Goal: Information Seeking & Learning: Learn about a topic

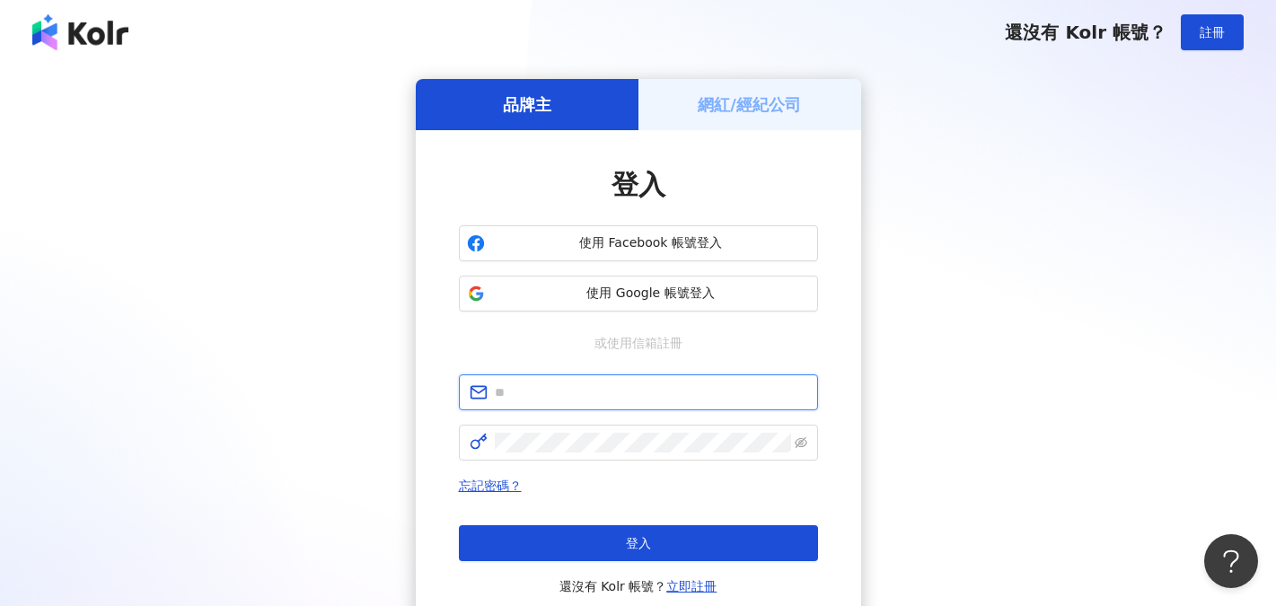
click at [583, 402] on input "text" at bounding box center [651, 392] width 312 height 20
type input "**********"
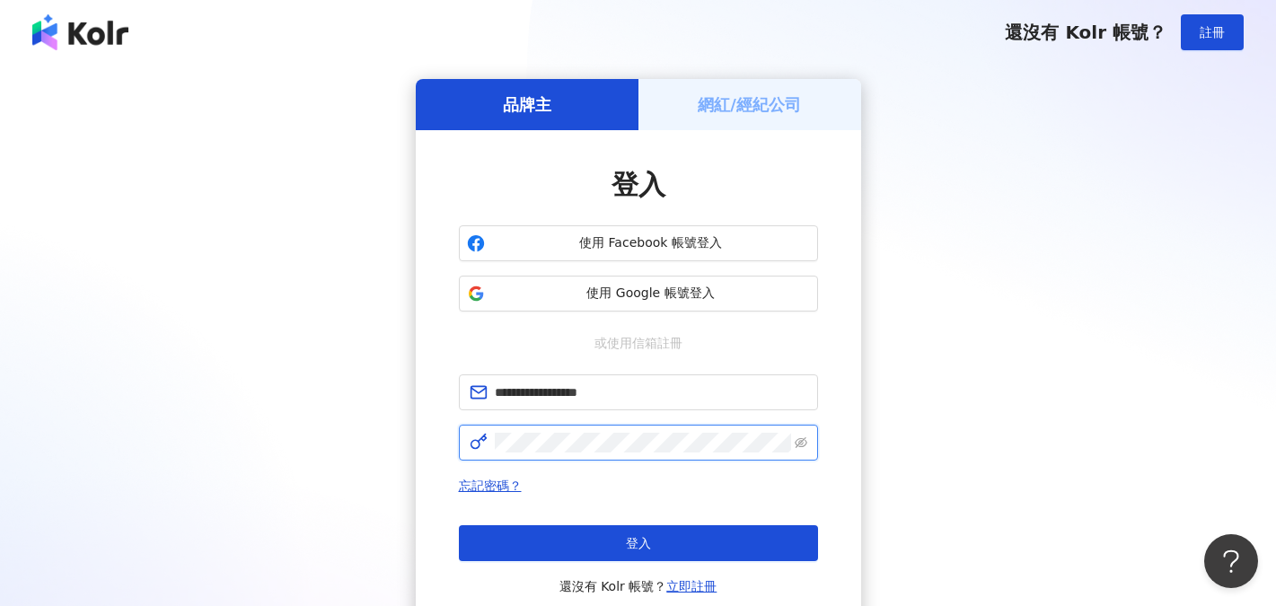
click button "登入" at bounding box center [638, 543] width 359 height 36
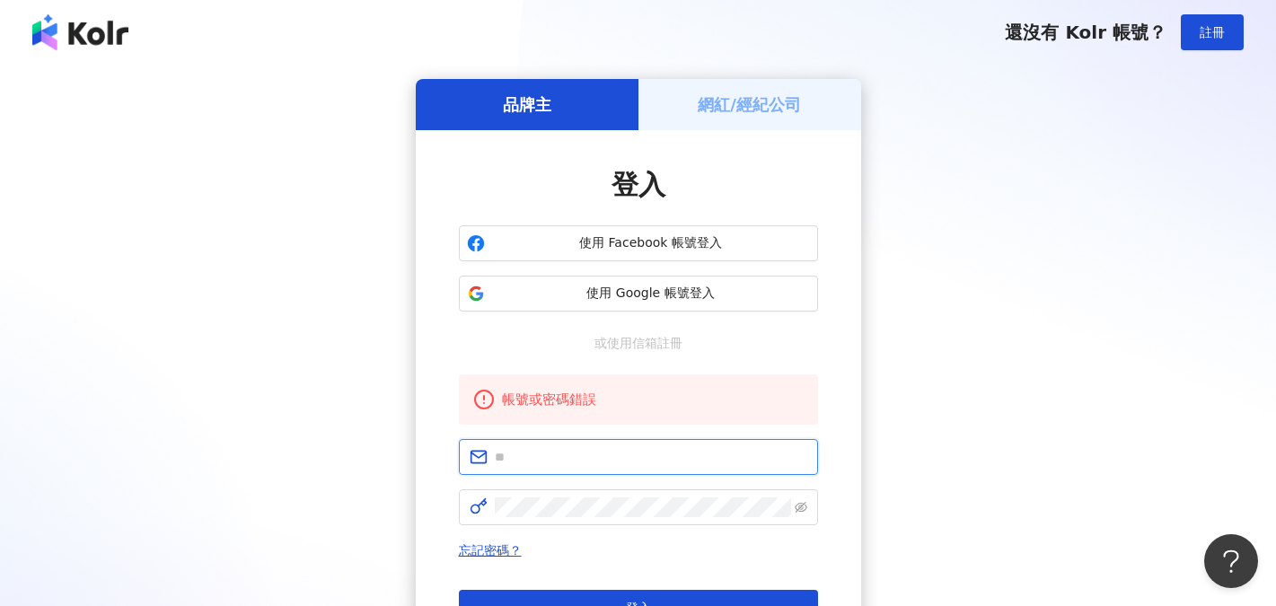
click at [593, 453] on input "text" at bounding box center [651, 457] width 312 height 20
type input "**********"
click button "登入" at bounding box center [638, 608] width 359 height 36
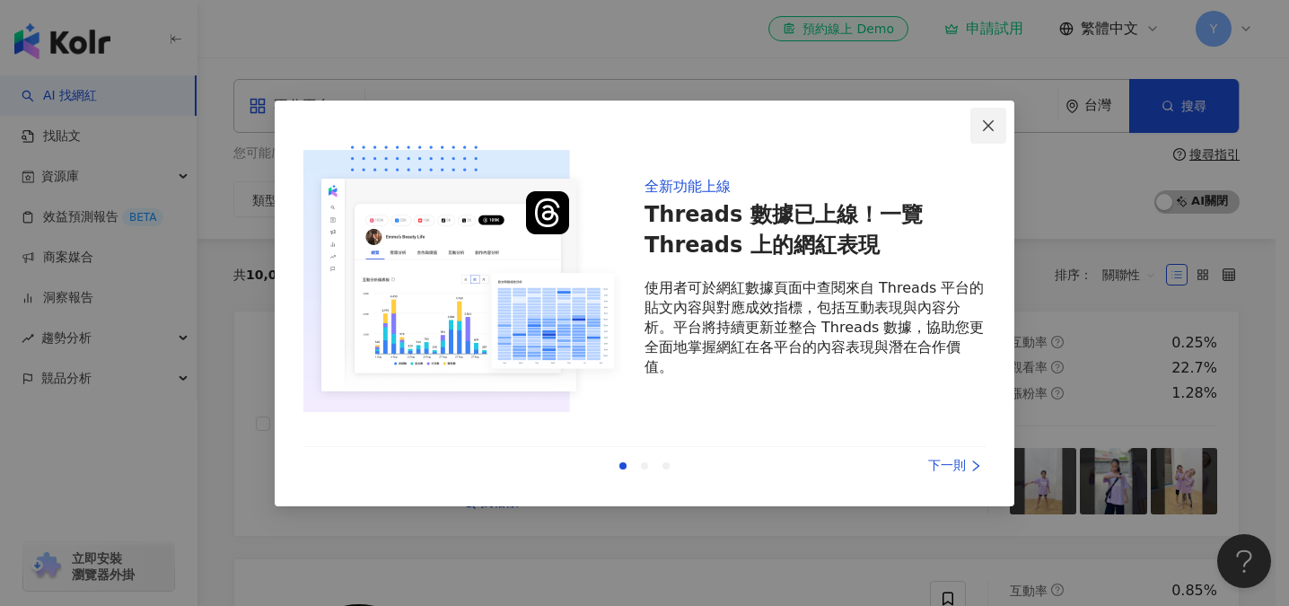
click at [989, 127] on icon "close" at bounding box center [988, 125] width 11 height 11
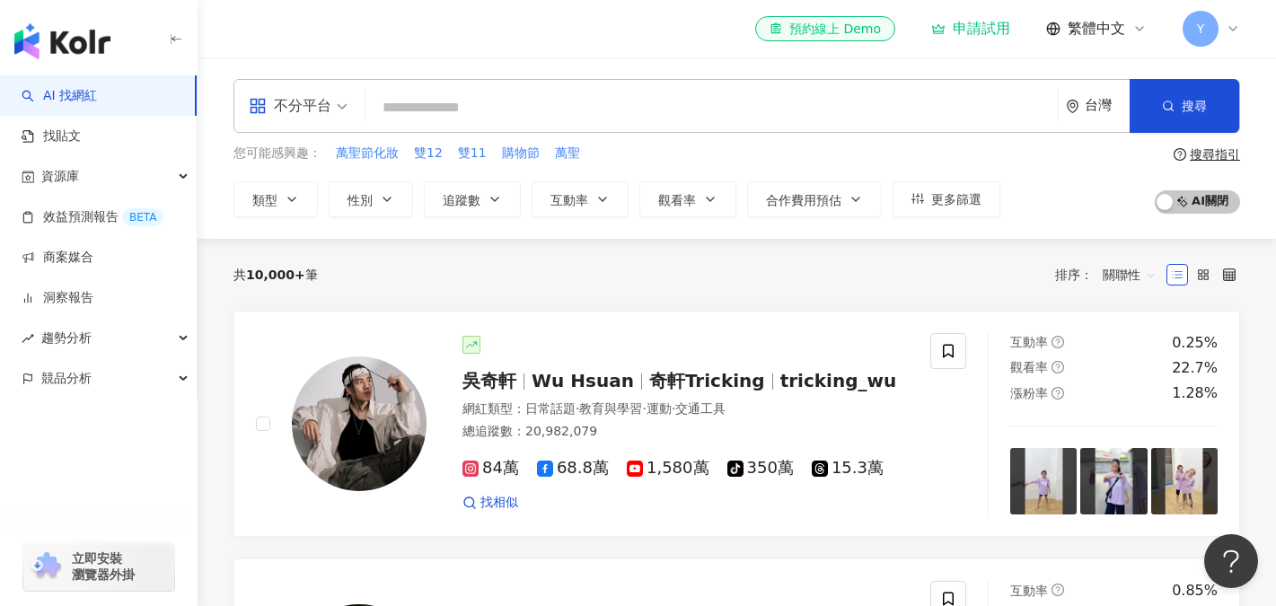
click at [324, 102] on div "不分平台" at bounding box center [290, 106] width 83 height 29
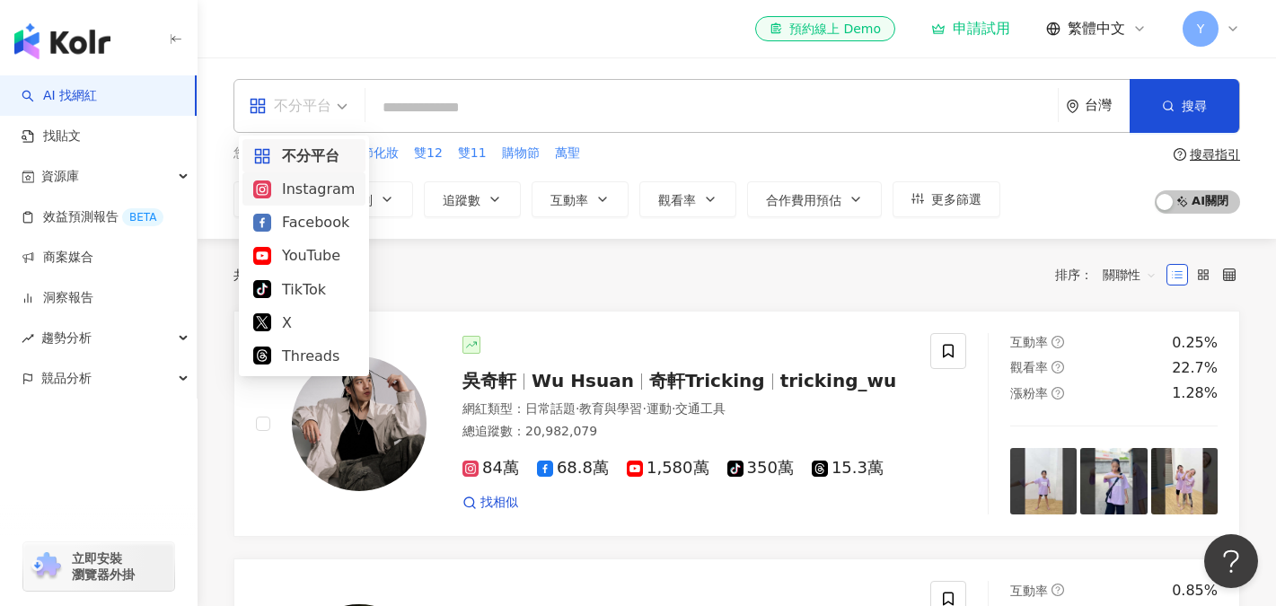
click at [300, 187] on div "Instagram" at bounding box center [303, 189] width 101 height 22
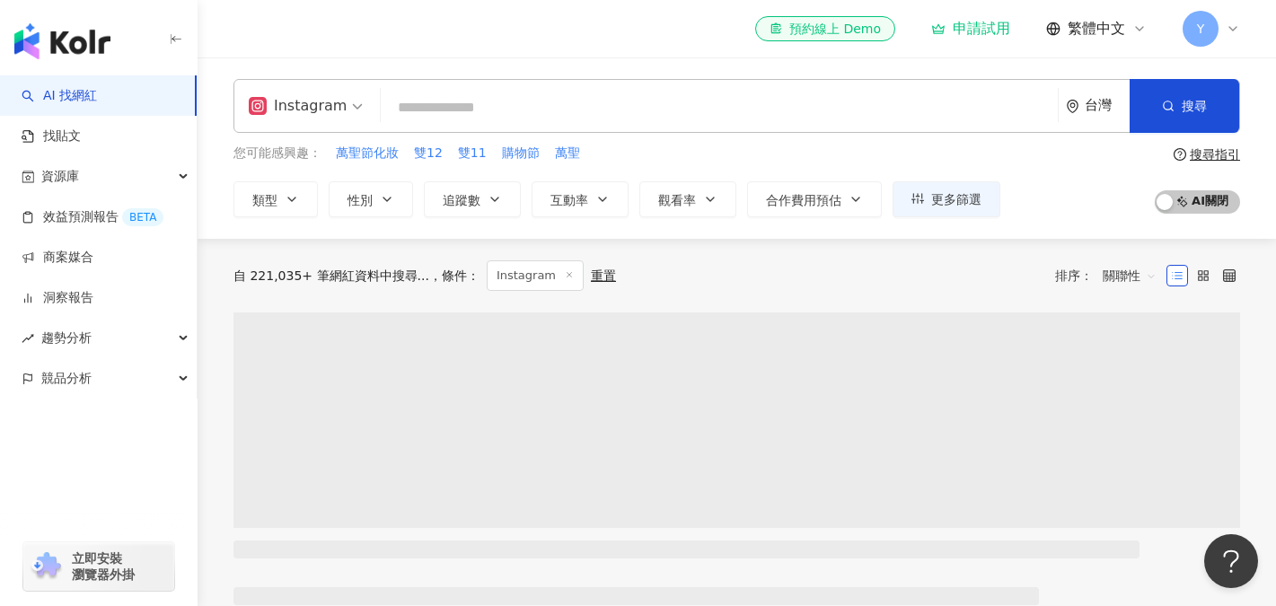
click at [439, 116] on input "search" at bounding box center [719, 108] width 663 height 34
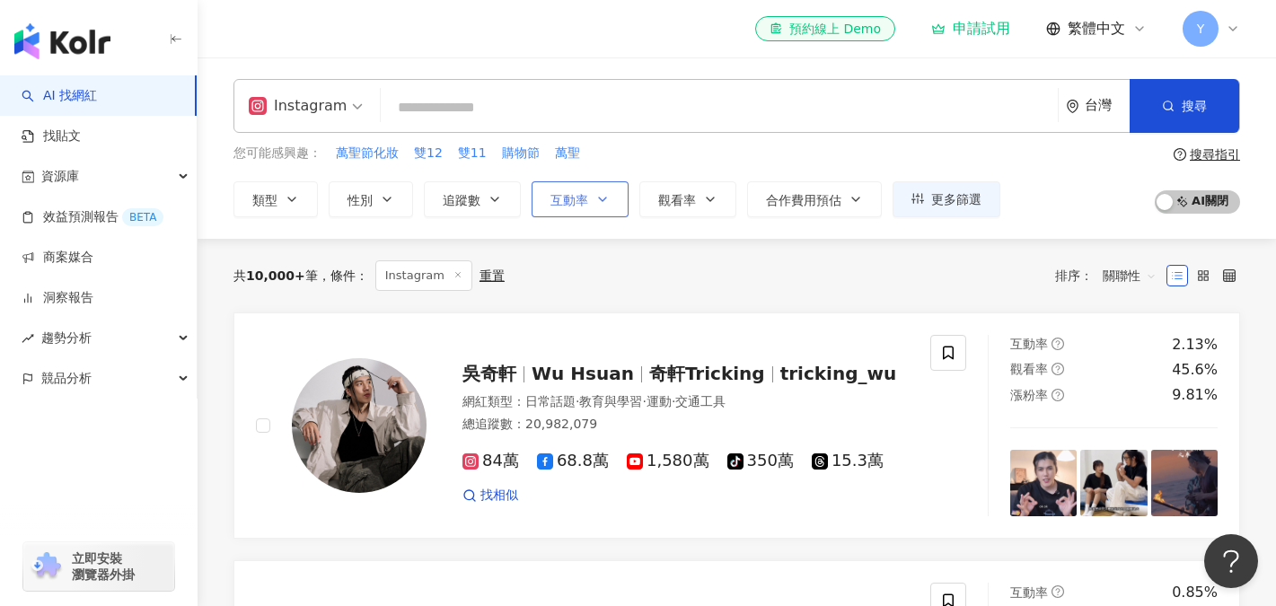
click at [591, 195] on button "互動率" at bounding box center [580, 199] width 97 height 36
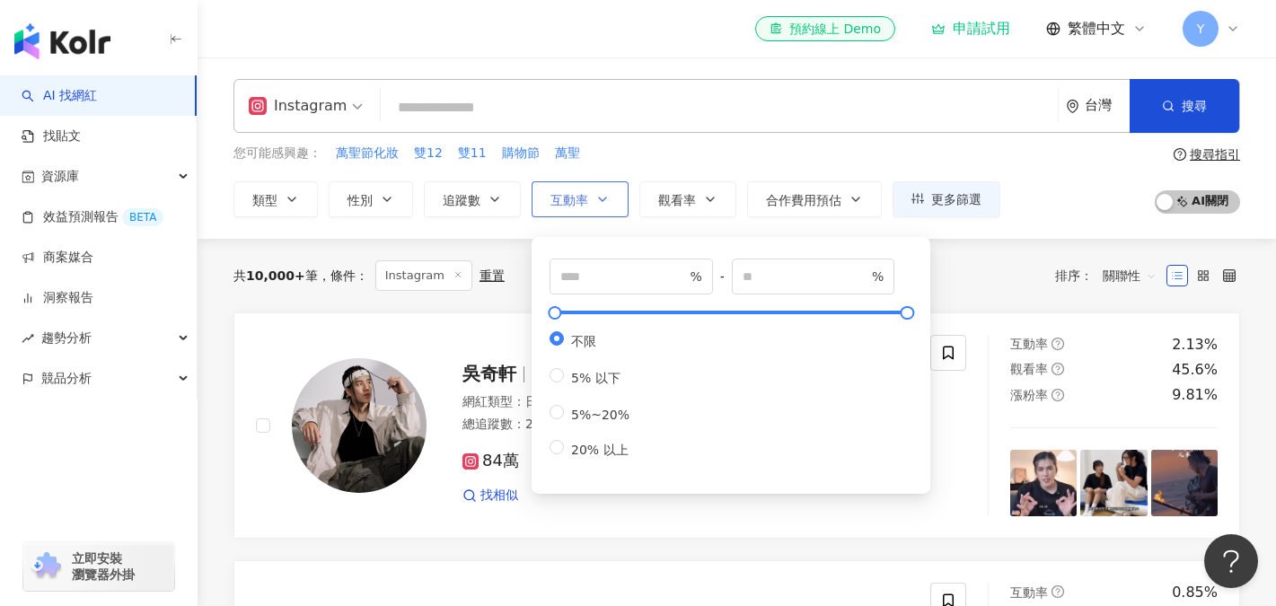
click at [591, 195] on button "互動率" at bounding box center [580, 199] width 97 height 36
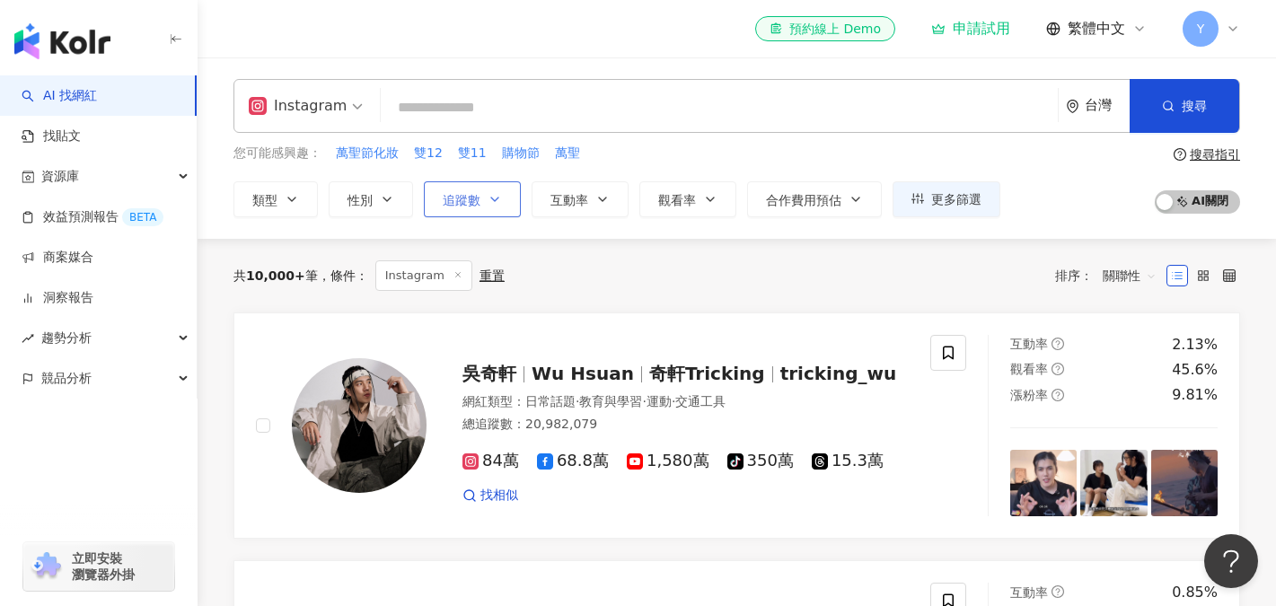
click at [483, 196] on button "追蹤數" at bounding box center [472, 199] width 97 height 36
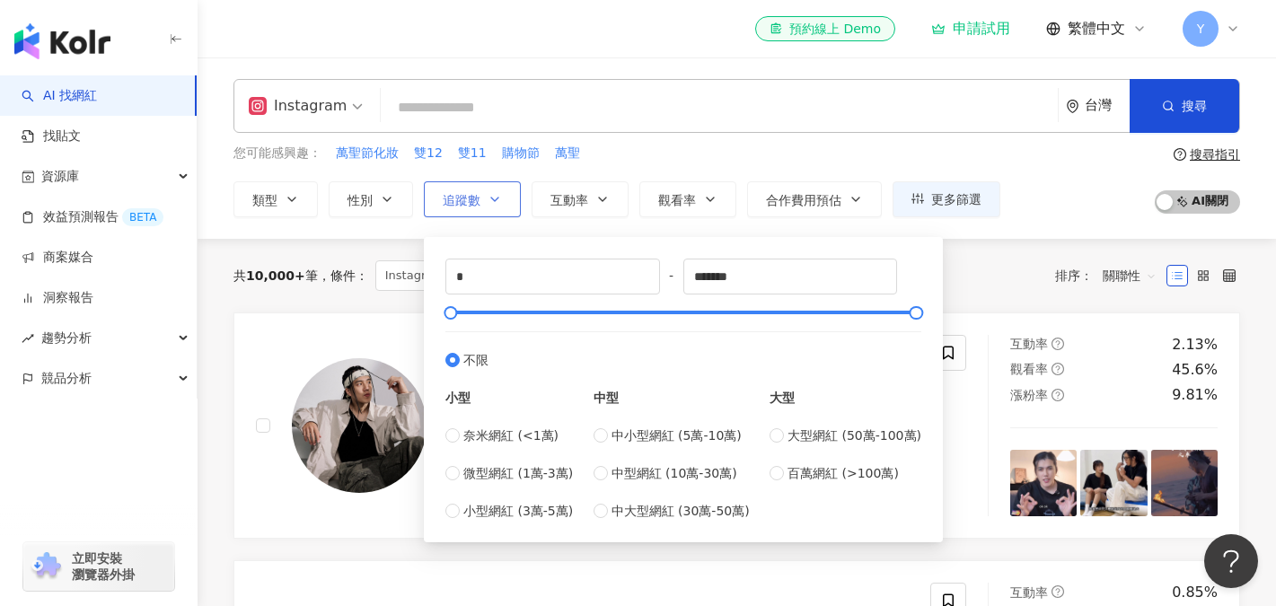
click at [483, 196] on button "追蹤數" at bounding box center [472, 199] width 97 height 36
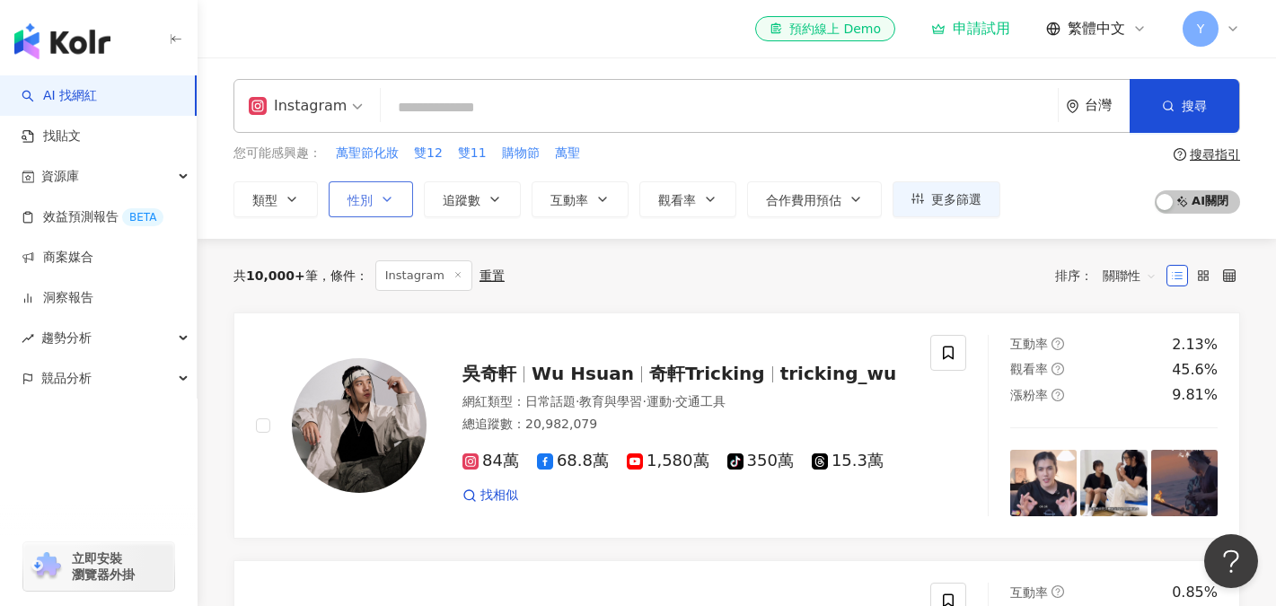
click at [376, 198] on button "性別" at bounding box center [371, 199] width 84 height 36
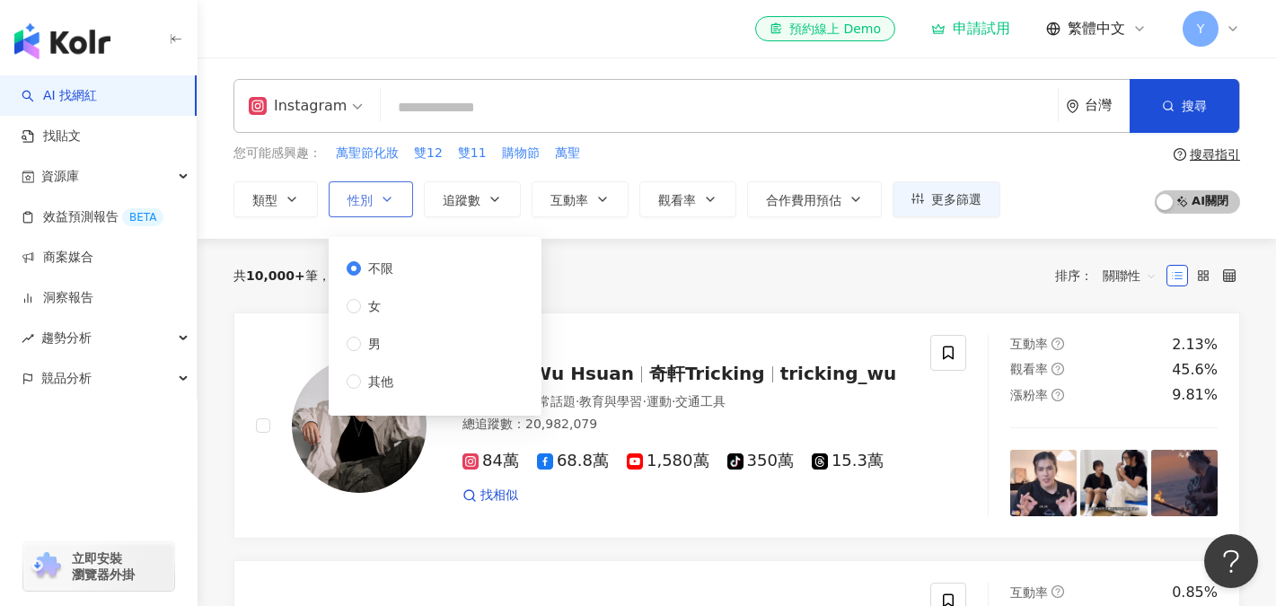
click at [376, 198] on button "性別" at bounding box center [371, 199] width 84 height 36
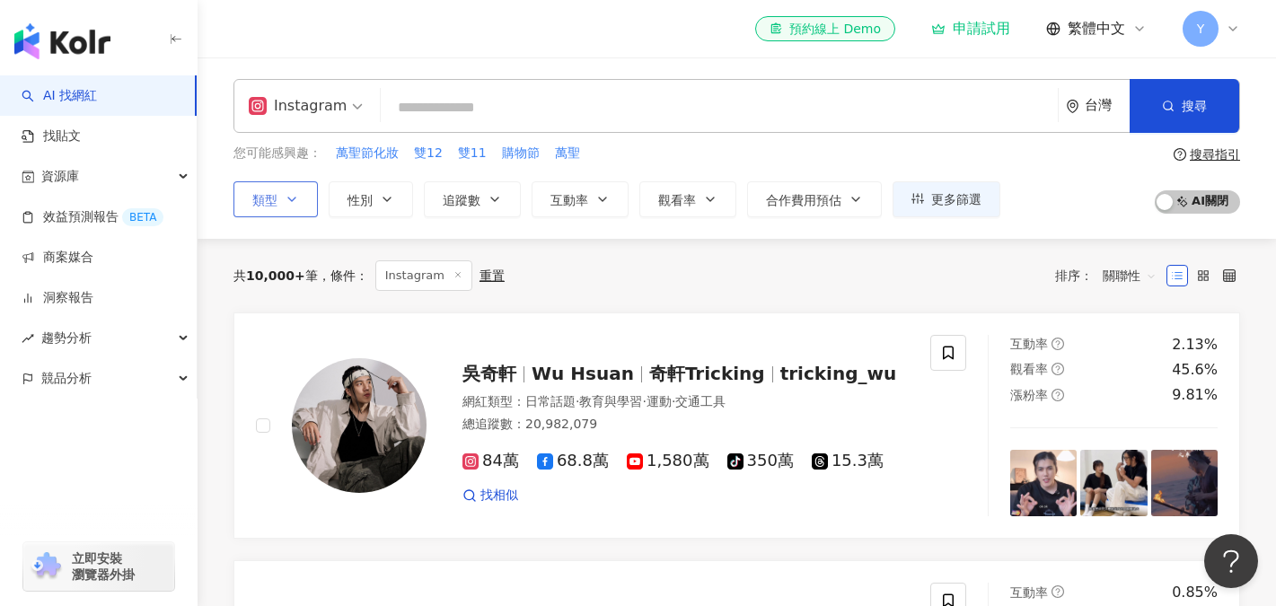
click at [265, 201] on span "類型" at bounding box center [264, 200] width 25 height 14
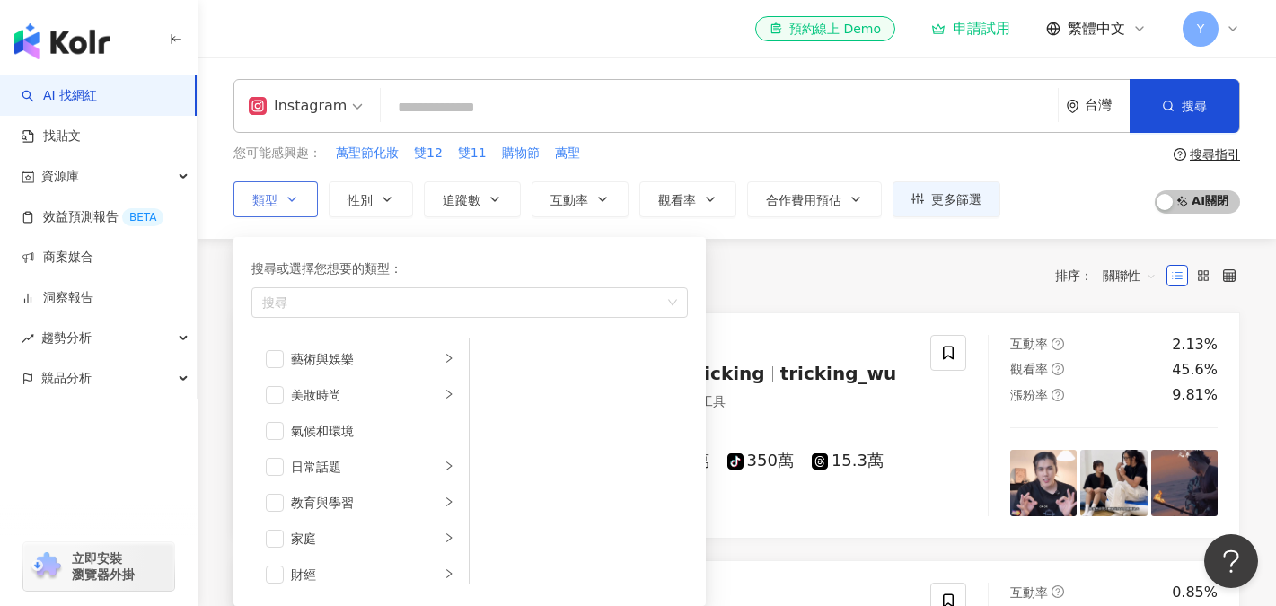
click at [265, 201] on span "類型" at bounding box center [264, 200] width 25 height 14
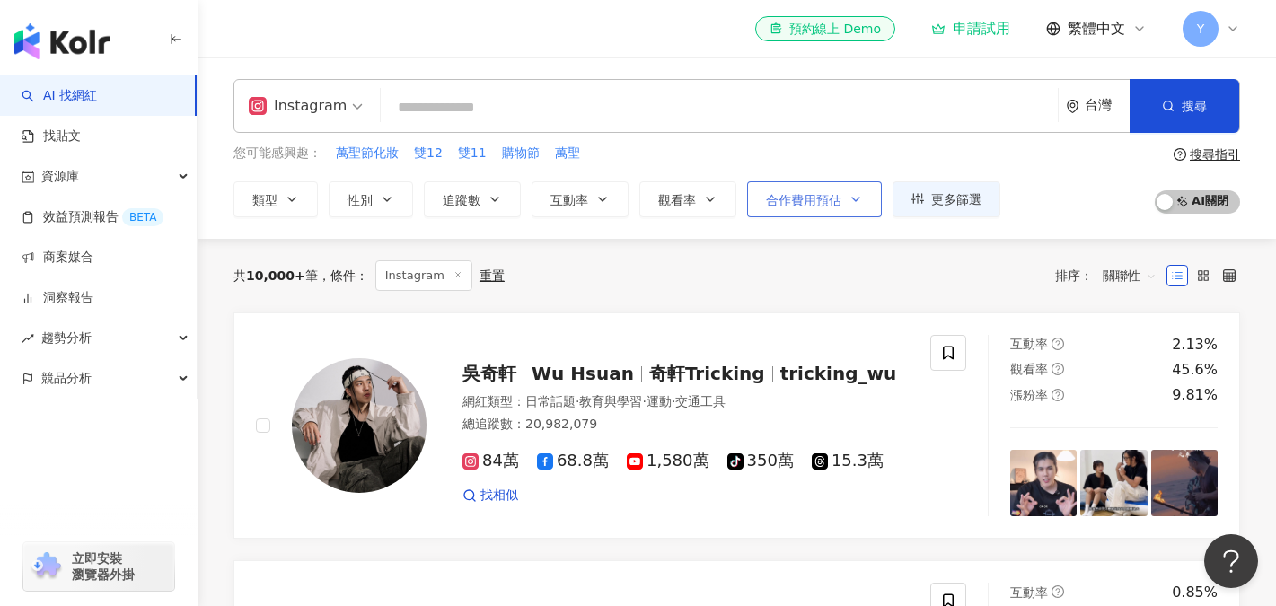
click at [838, 187] on button "合作費用預估" at bounding box center [814, 199] width 135 height 36
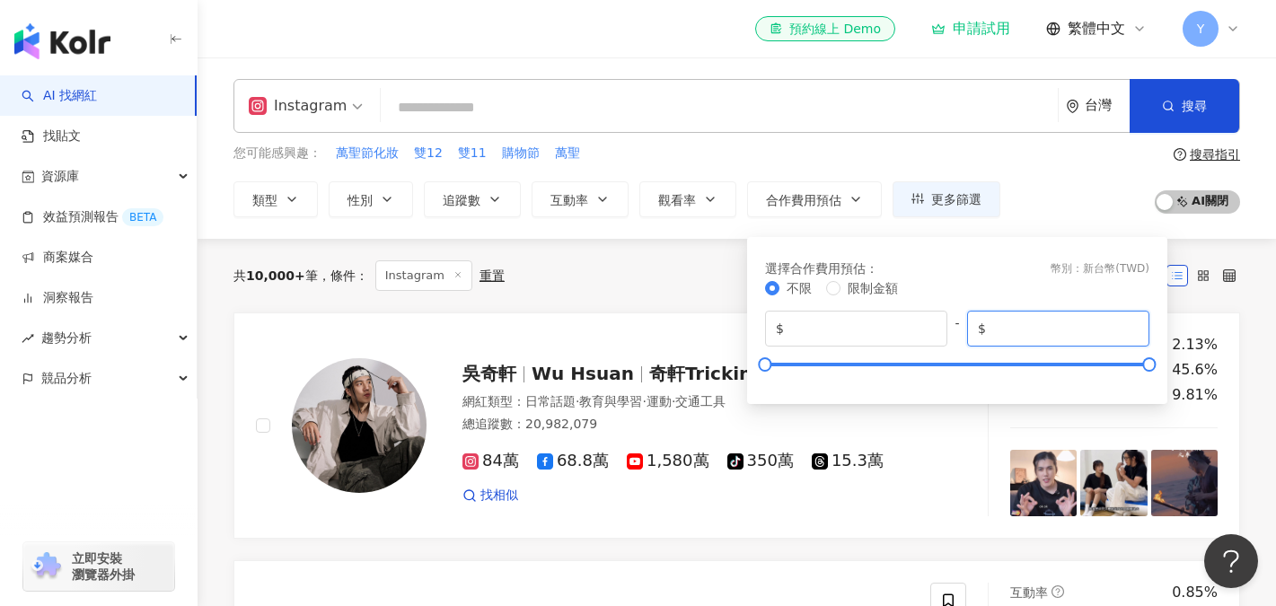
drag, startPoint x: 994, startPoint y: 331, endPoint x: 1123, endPoint y: 332, distance: 129.3
click at [1123, 332] on input "*******" at bounding box center [1063, 329] width 149 height 20
type input "*****"
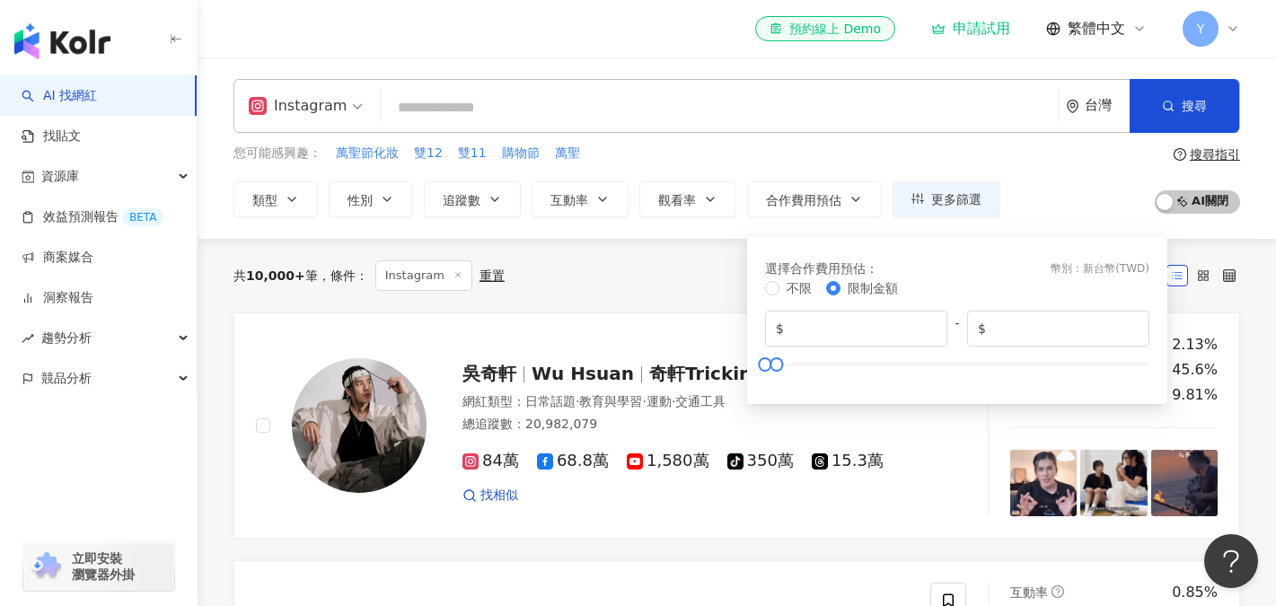
click at [1077, 160] on div "您可能感興趣： 萬聖節化妝 雙12 雙11 購物節 萬聖 類型 性別 追蹤數 互動率 觀看率 合作費用預估 更多篩選 % - % 不限 5% 以下 5%~20…" at bounding box center [736, 181] width 1006 height 74
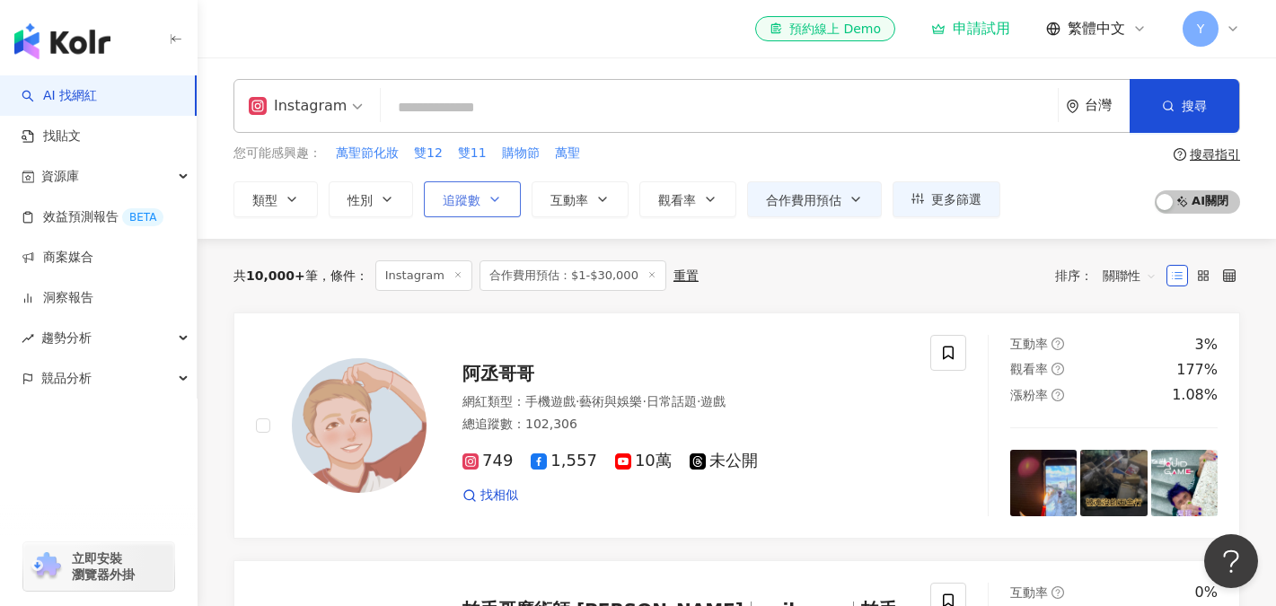
click at [464, 195] on span "追蹤數" at bounding box center [462, 200] width 38 height 14
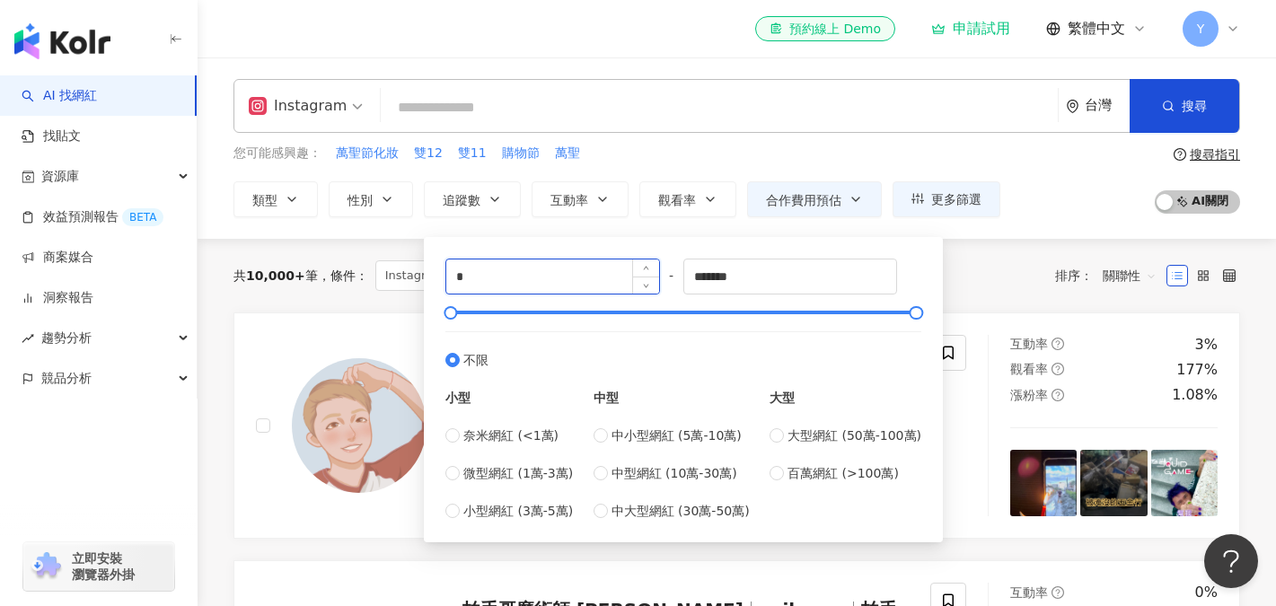
click at [589, 280] on input "*" at bounding box center [552, 276] width 213 height 34
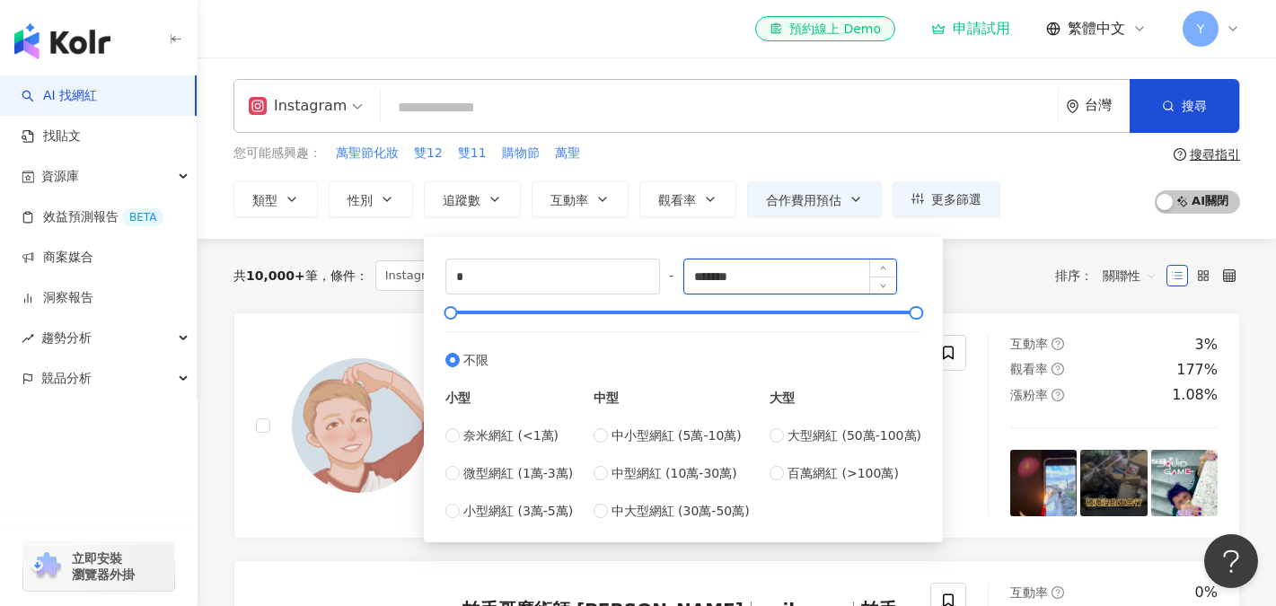
click at [782, 273] on input "*******" at bounding box center [790, 276] width 213 height 34
click at [746, 280] on input "*******" at bounding box center [790, 276] width 213 height 34
click at [816, 276] on input "*******" at bounding box center [790, 276] width 213 height 34
type input "******"
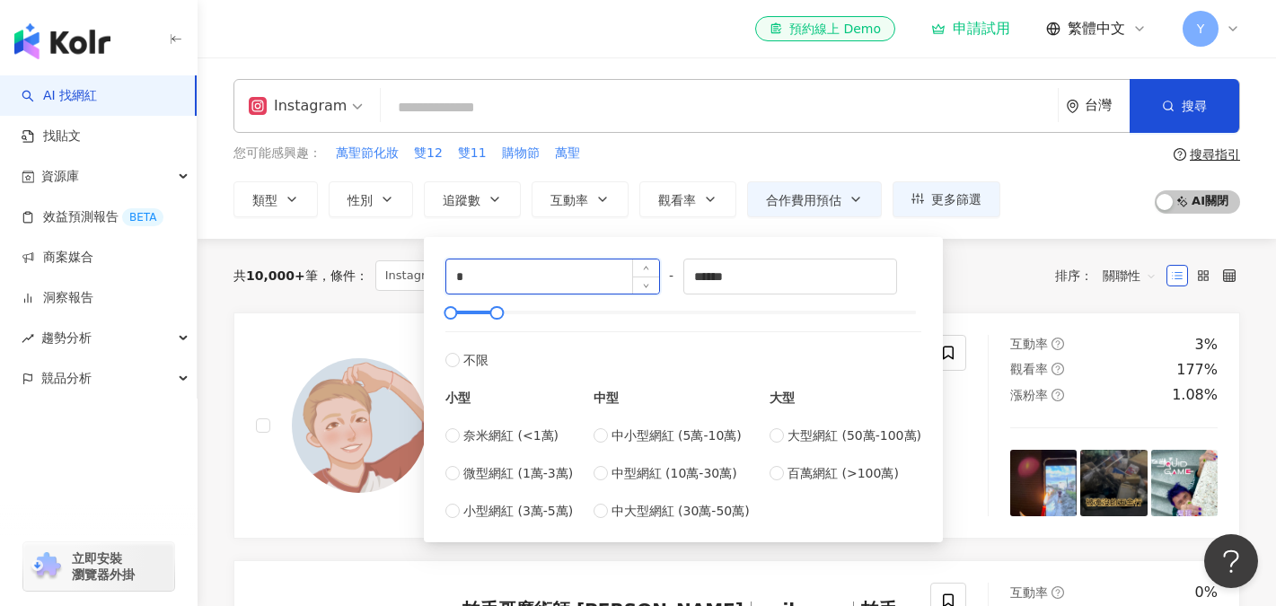
click at [583, 285] on input "*" at bounding box center [552, 276] width 213 height 34
click at [641, 291] on span "Decrease Value" at bounding box center [645, 283] width 27 height 21
drag, startPoint x: 527, startPoint y: 288, endPoint x: 466, endPoint y: 286, distance: 61.1
click at [466, 286] on input "*****" at bounding box center [552, 276] width 213 height 34
click at [1011, 281] on div "共 10,000+ 筆 條件 ： Instagram 合作費用預估：$1-$30,000 重置 排序： 關聯性" at bounding box center [736, 275] width 1006 height 31
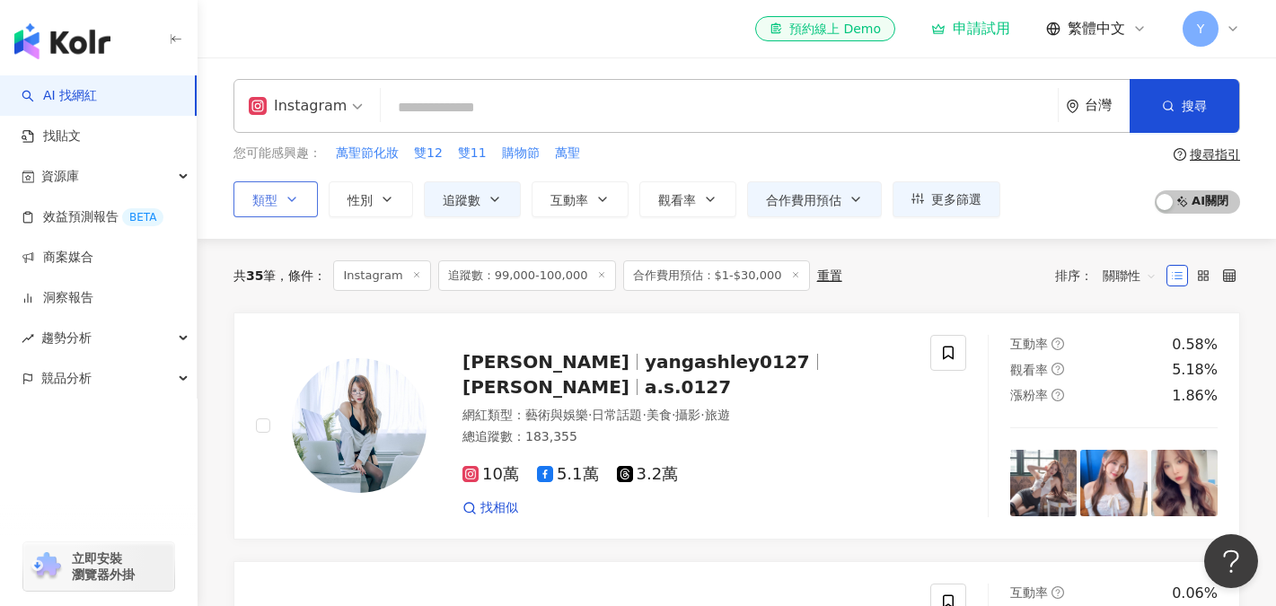
click at [263, 203] on span "類型" at bounding box center [264, 200] width 25 height 14
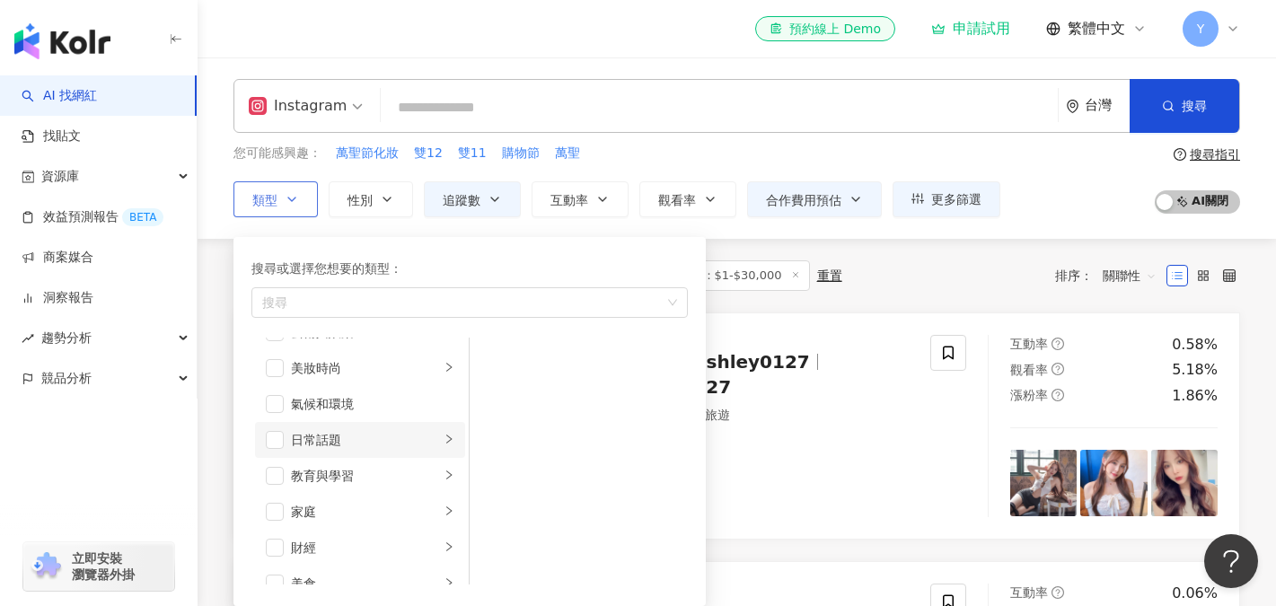
scroll to position [32, 0]
click at [444, 510] on icon "right" at bounding box center [449, 505] width 11 height 11
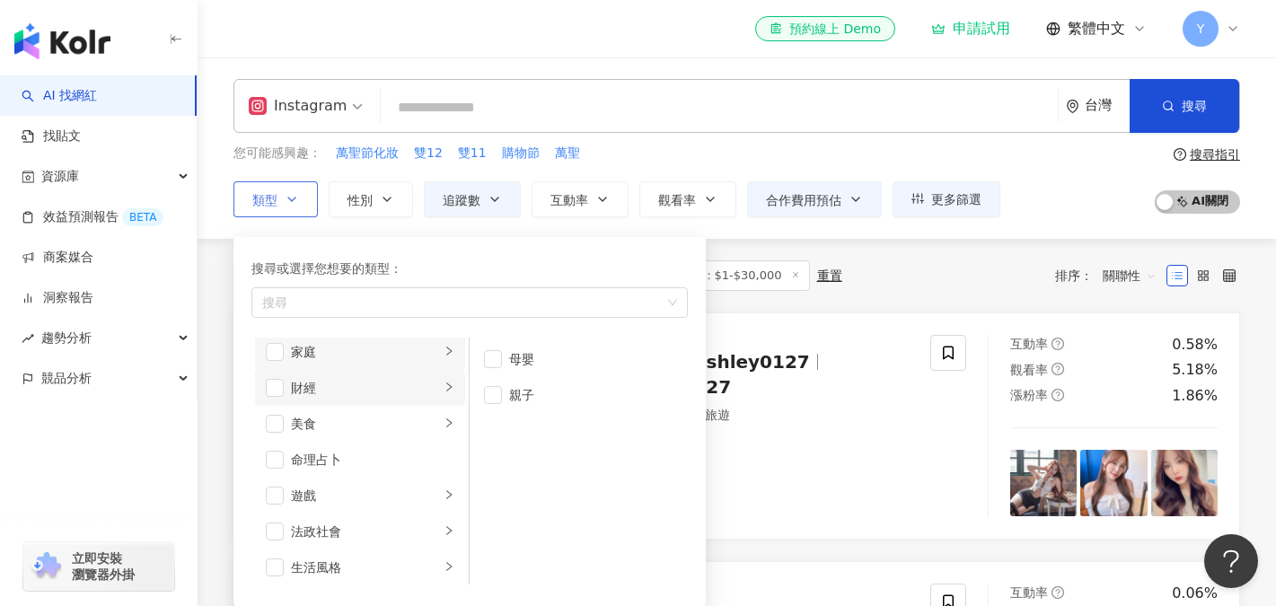
click at [444, 392] on div "button" at bounding box center [449, 387] width 11 height 17
click at [268, 382] on span "button" at bounding box center [275, 388] width 18 height 18
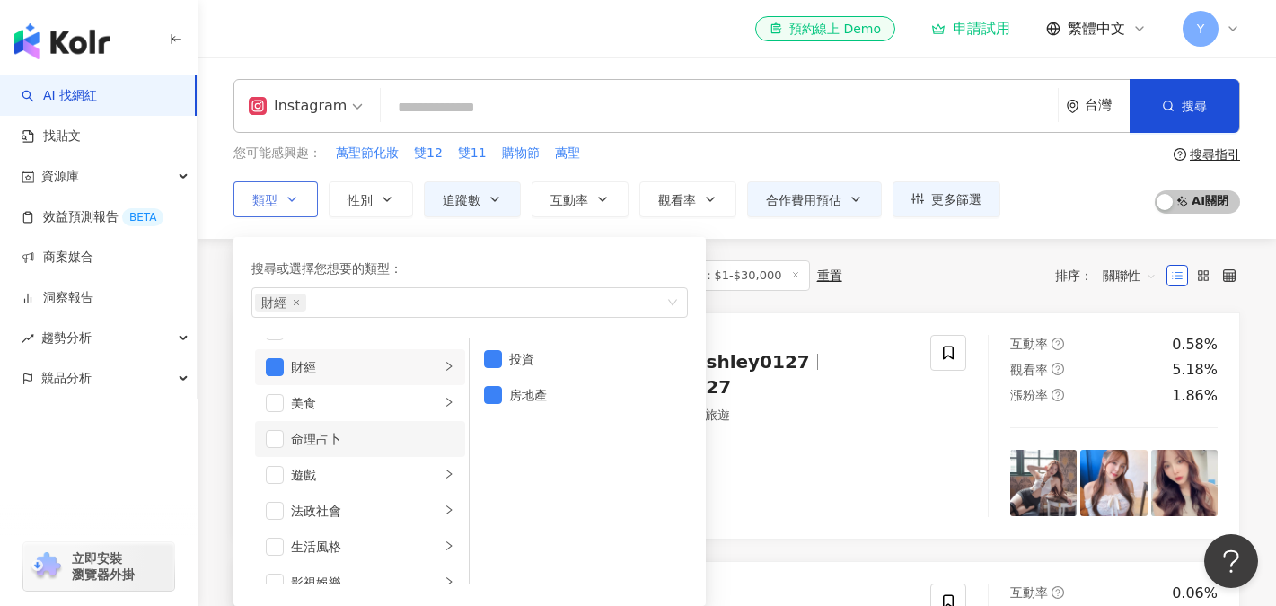
scroll to position [213, 0]
click at [277, 436] on span "button" at bounding box center [275, 434] width 18 height 18
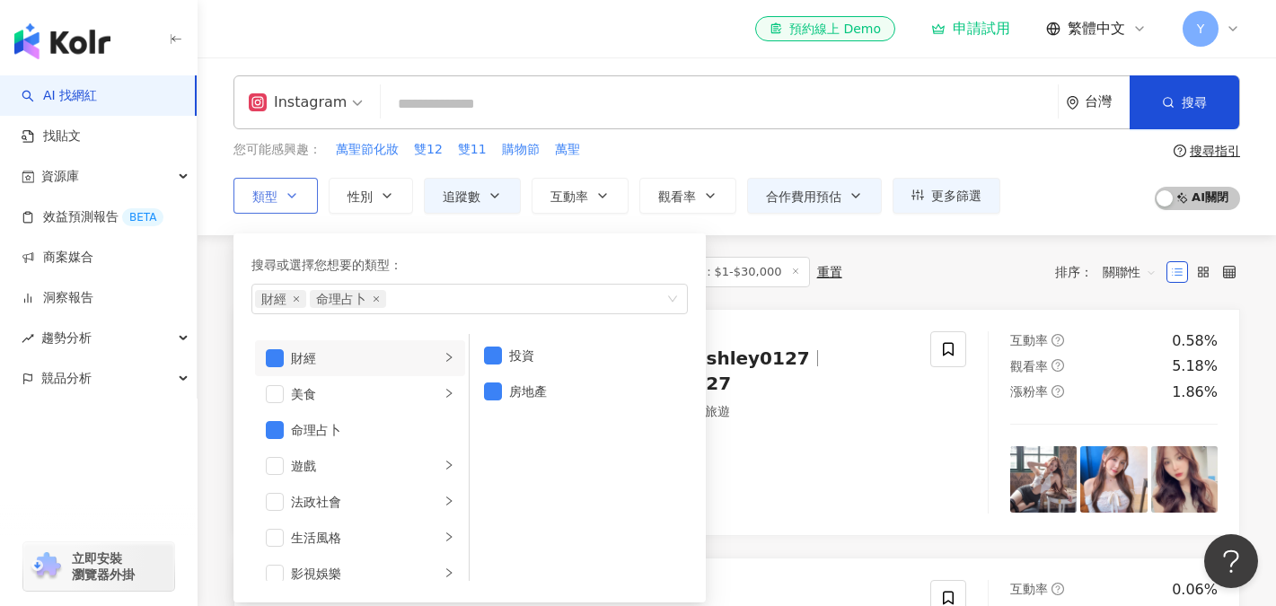
scroll to position [7, 0]
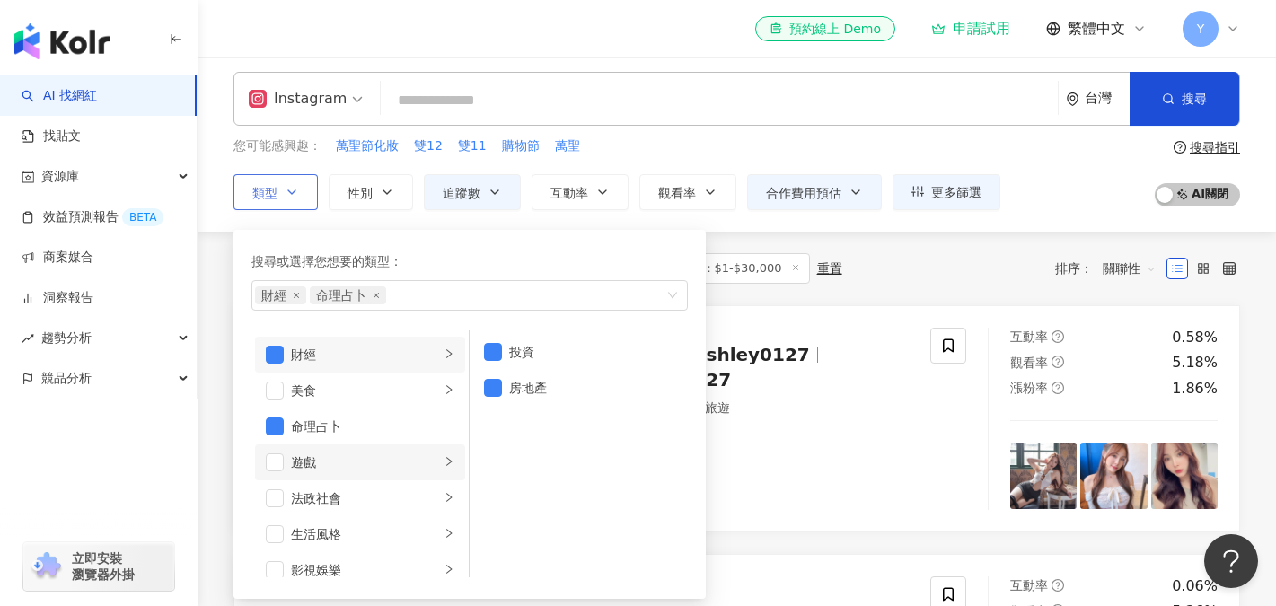
click at [444, 461] on icon "right" at bounding box center [449, 461] width 11 height 11
click at [443, 494] on li "法政社會" at bounding box center [360, 498] width 210 height 36
click at [275, 493] on span "button" at bounding box center [275, 498] width 18 height 18
click at [444, 539] on div "button" at bounding box center [449, 533] width 11 height 17
click at [285, 532] on li "生活風格" at bounding box center [360, 534] width 210 height 36
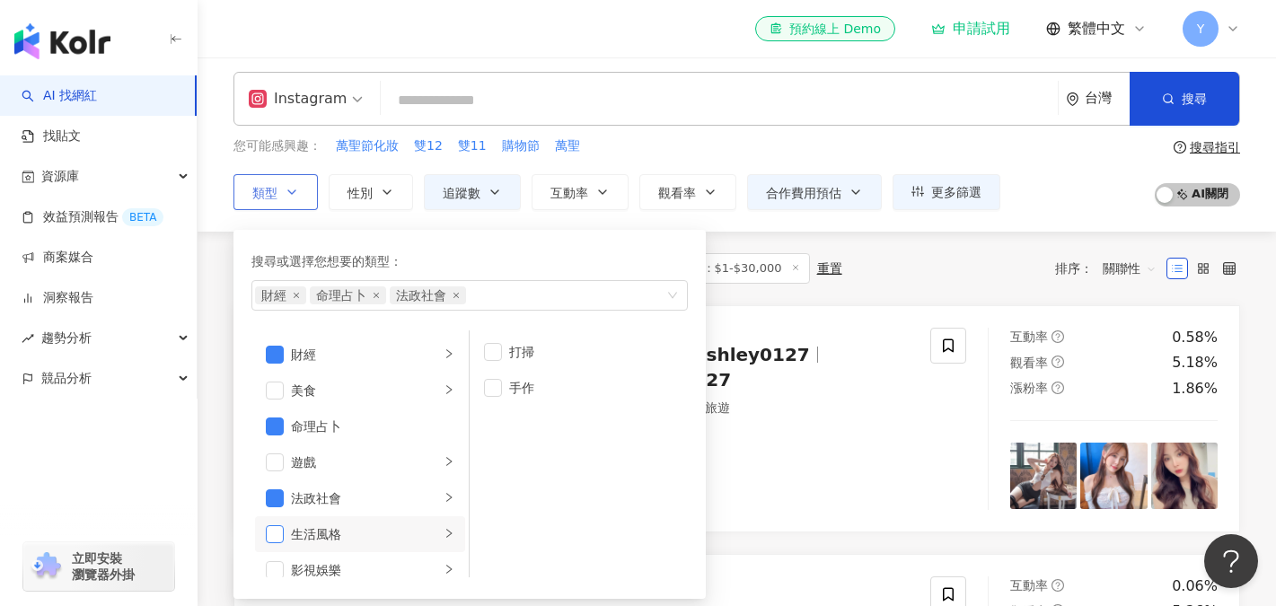
click at [277, 539] on span "button" at bounding box center [275, 534] width 18 height 18
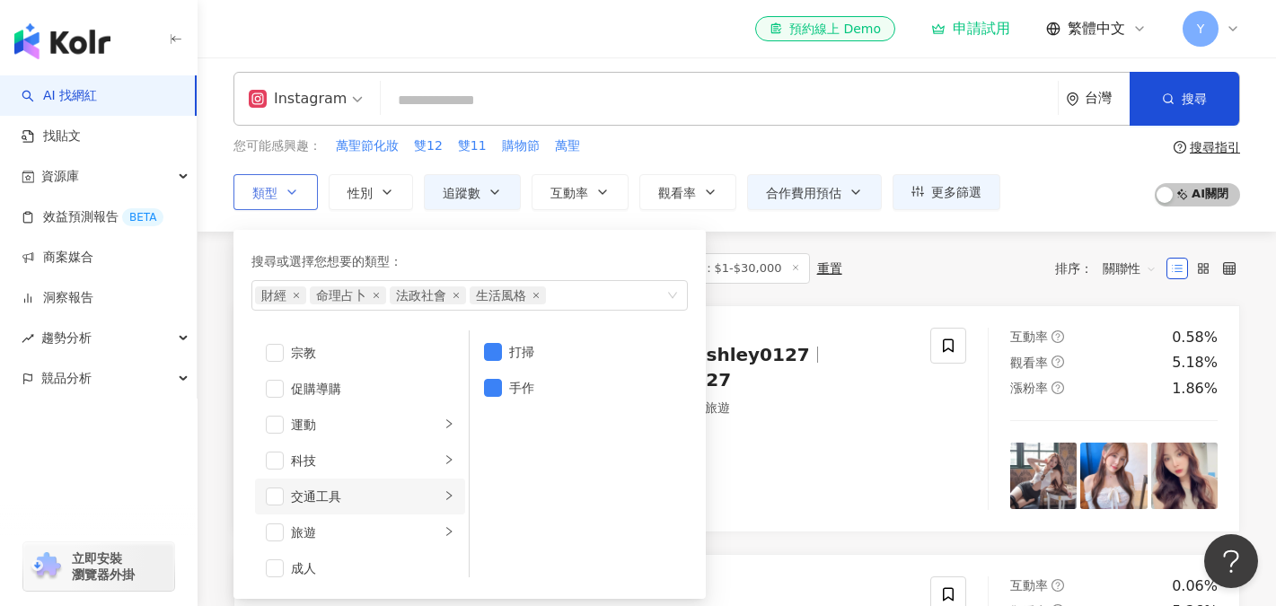
scroll to position [617, 0]
click at [267, 497] on li "交通工具" at bounding box center [360, 489] width 210 height 36
click at [275, 494] on span "button" at bounding box center [275, 489] width 18 height 18
click at [276, 526] on span "button" at bounding box center [275, 525] width 18 height 18
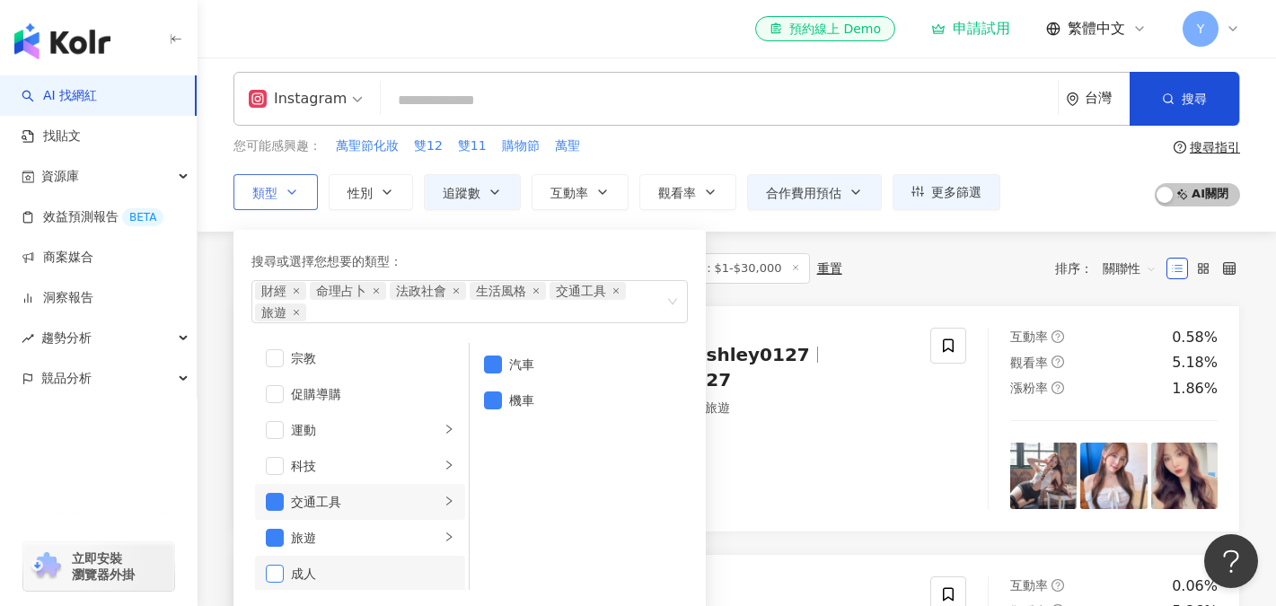
click at [277, 571] on span "button" at bounding box center [275, 574] width 18 height 18
click at [273, 577] on span "button" at bounding box center [275, 574] width 18 height 18
click at [273, 427] on span "button" at bounding box center [275, 430] width 18 height 18
click at [271, 463] on span "button" at bounding box center [275, 466] width 18 height 18
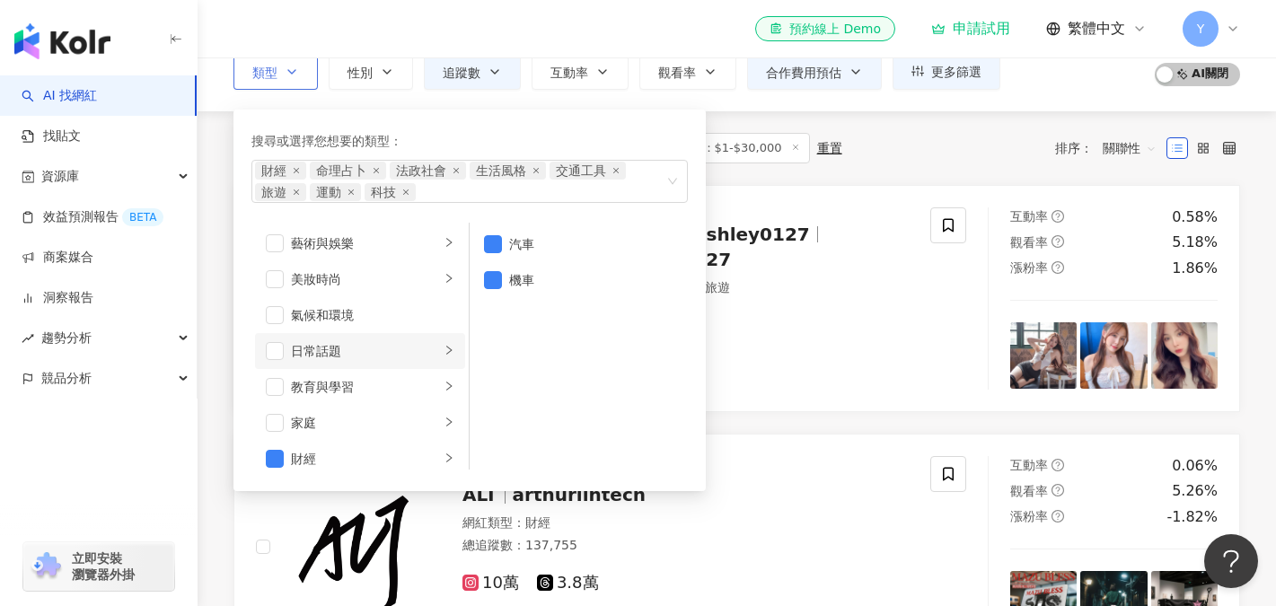
scroll to position [0, 0]
click at [266, 353] on span "button" at bounding box center [275, 352] width 18 height 18
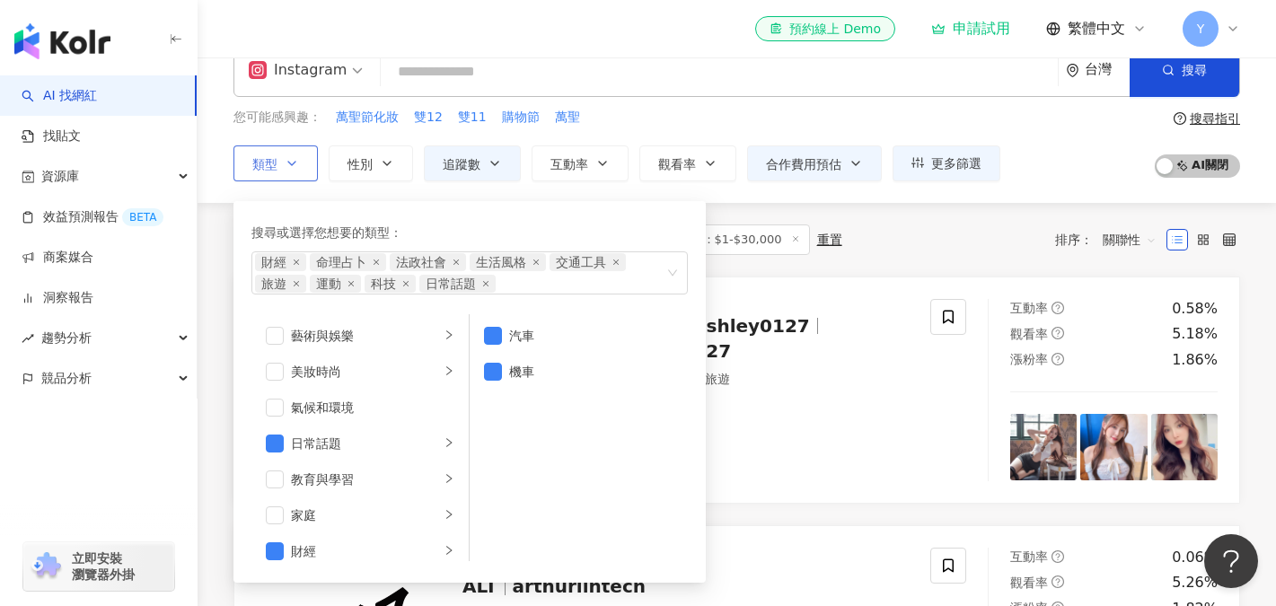
scroll to position [5, 0]
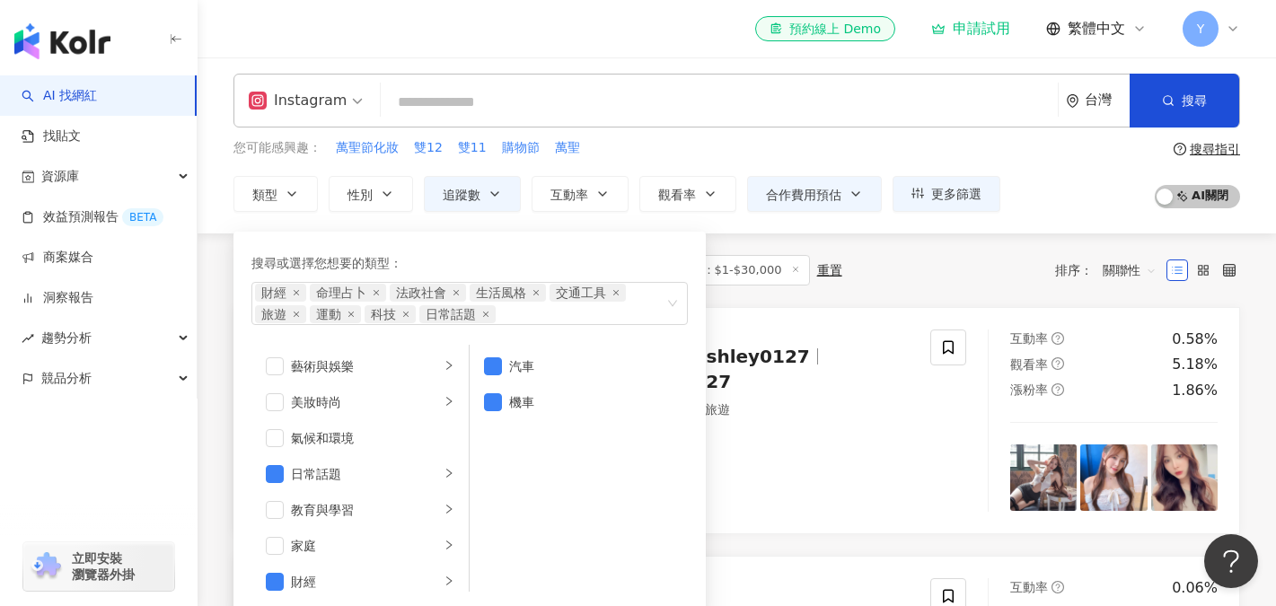
click at [955, 306] on div "共 35 筆 條件 ： Instagram 追蹤數：99,000-100,000 合作費用預估：$1-$30,000 重置 排序： 關聯性" at bounding box center [736, 270] width 1006 height 74
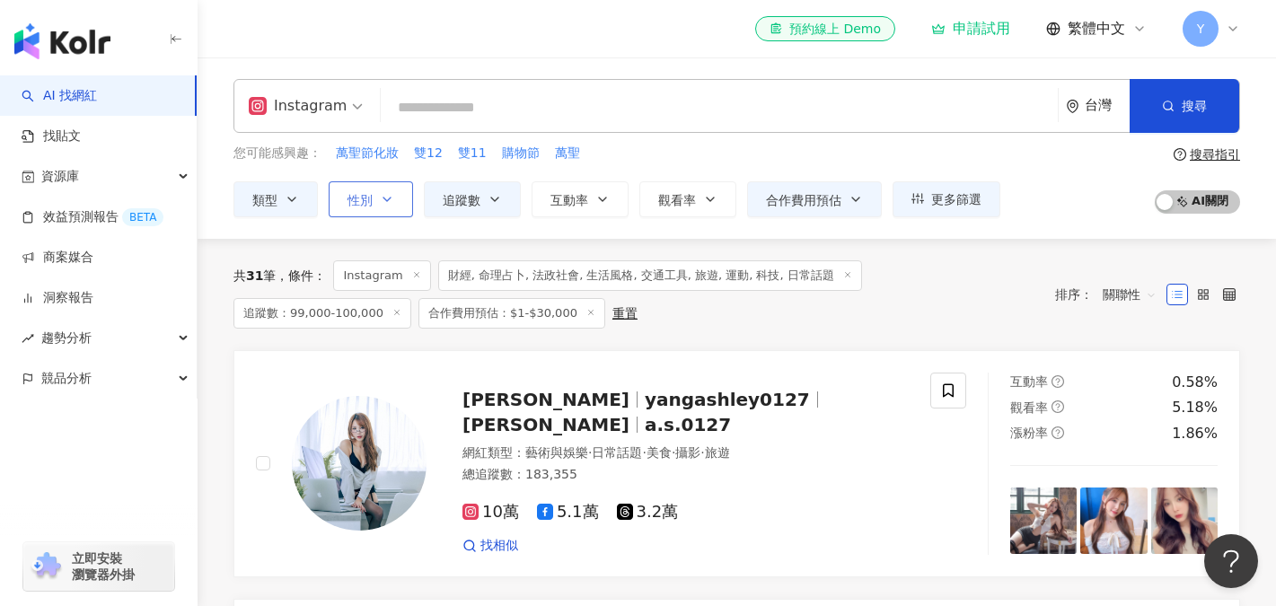
click at [400, 214] on button "性別" at bounding box center [371, 199] width 84 height 36
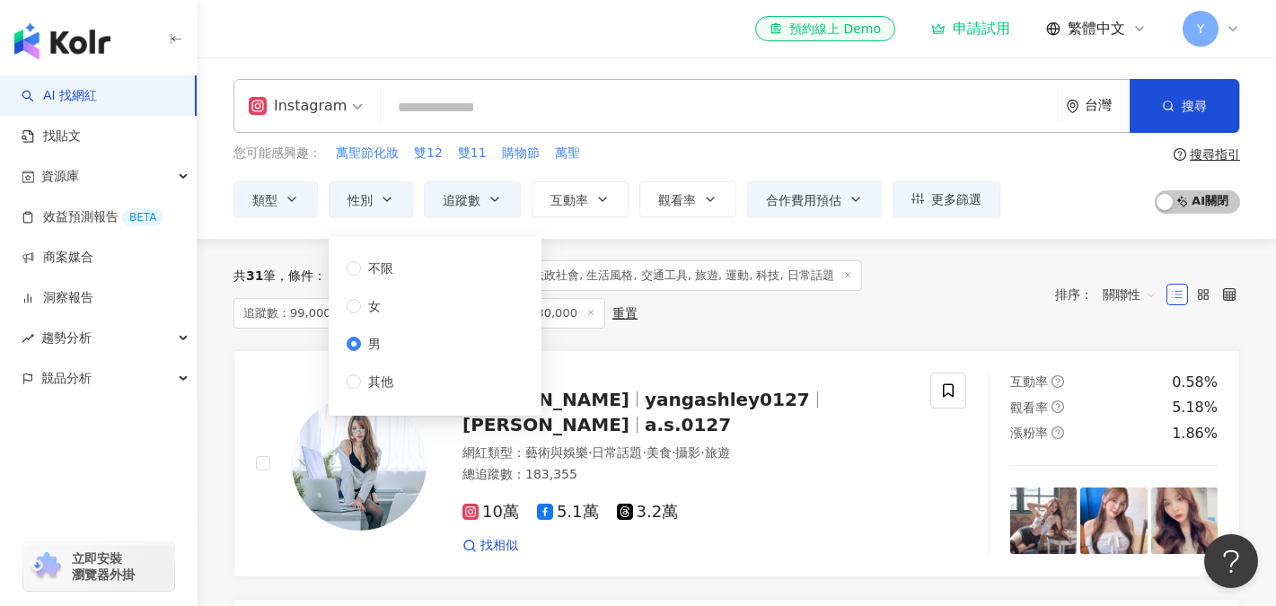
click at [717, 330] on div "共 31 筆 條件 ： Instagram 財經, 命理占卜, 法政社會, 生活風格, 交通工具, 旅遊, 運動, 科技, 日常話題 追蹤數：99,000-1…" at bounding box center [736, 294] width 1006 height 111
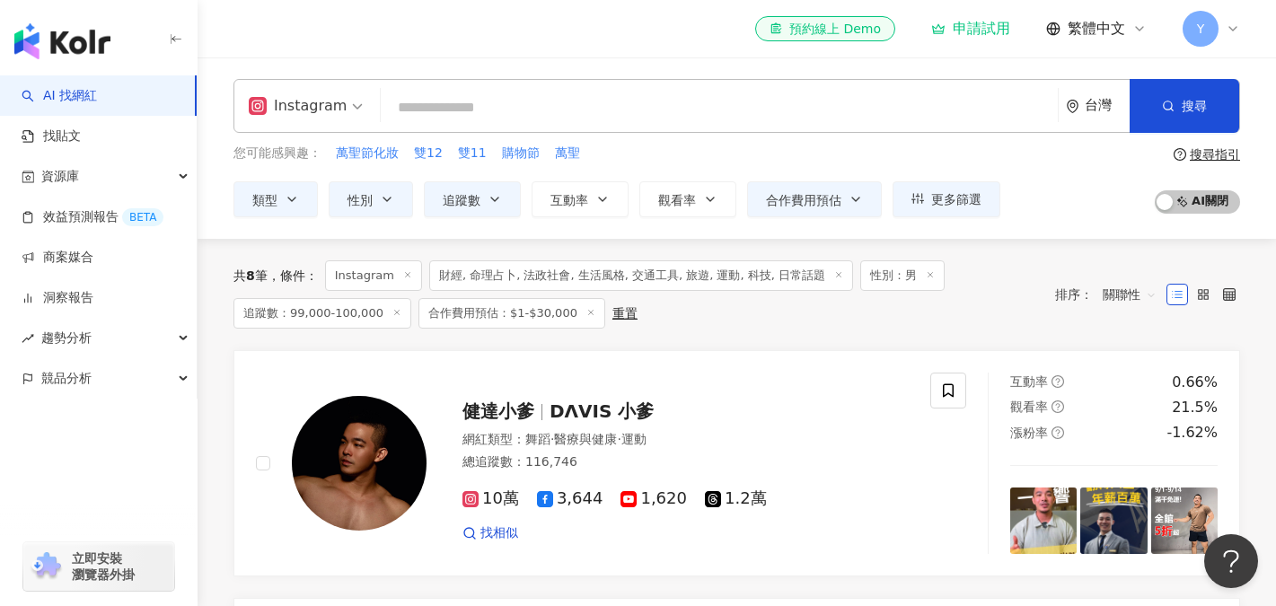
click at [1116, 297] on span "關聯性" at bounding box center [1130, 294] width 54 height 29
click at [496, 208] on button "追蹤數" at bounding box center [472, 199] width 97 height 36
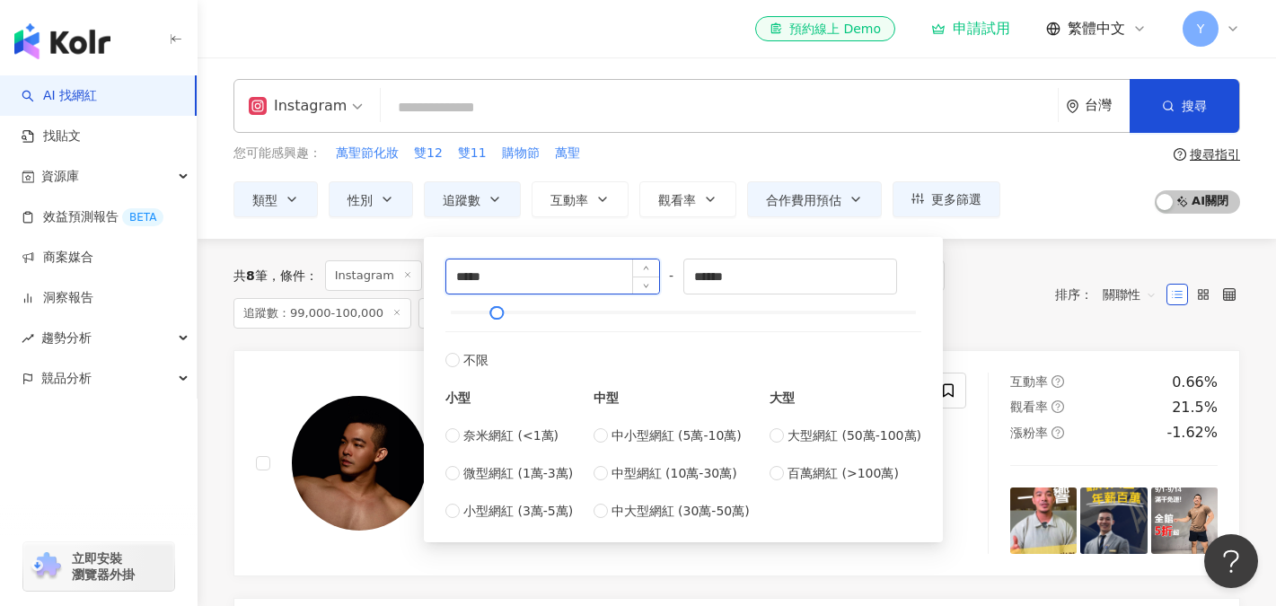
click at [473, 277] on input "*****" at bounding box center [552, 276] width 213 height 34
click at [1026, 298] on div "共 8 筆 條件 ： Instagram 財經, 命理占卜, 法政社會, 生活風格, 交通工具, 旅遊, 運動, 科技, 日常話題 性別：男 追蹤數：99,0…" at bounding box center [635, 294] width 804 height 68
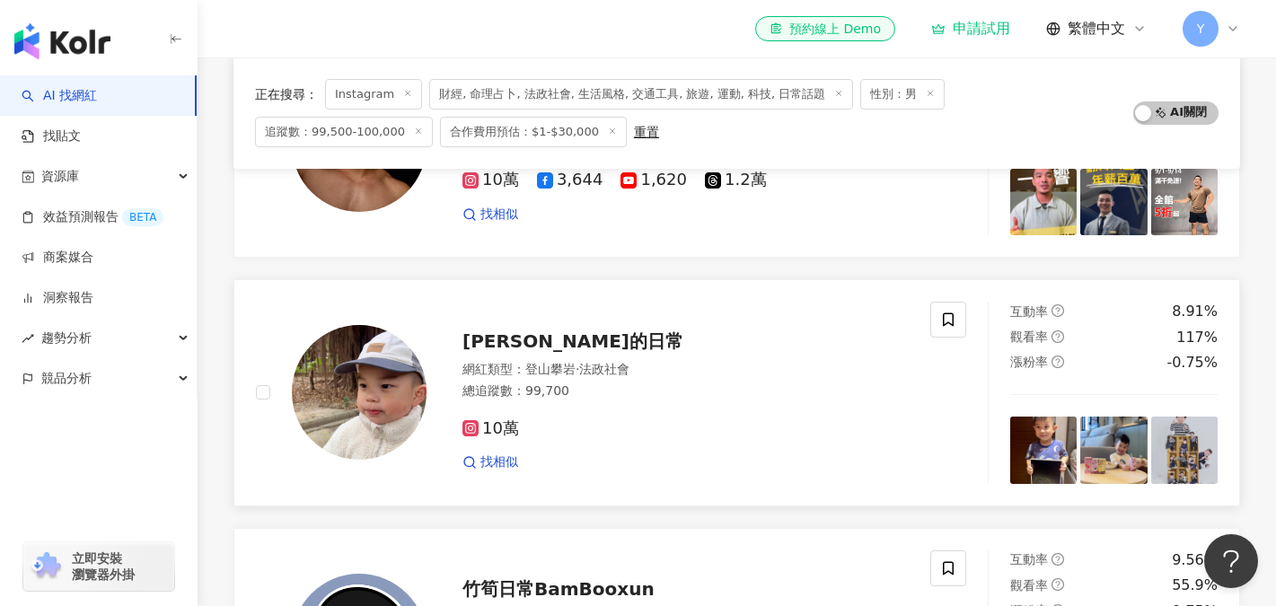
scroll to position [72, 0]
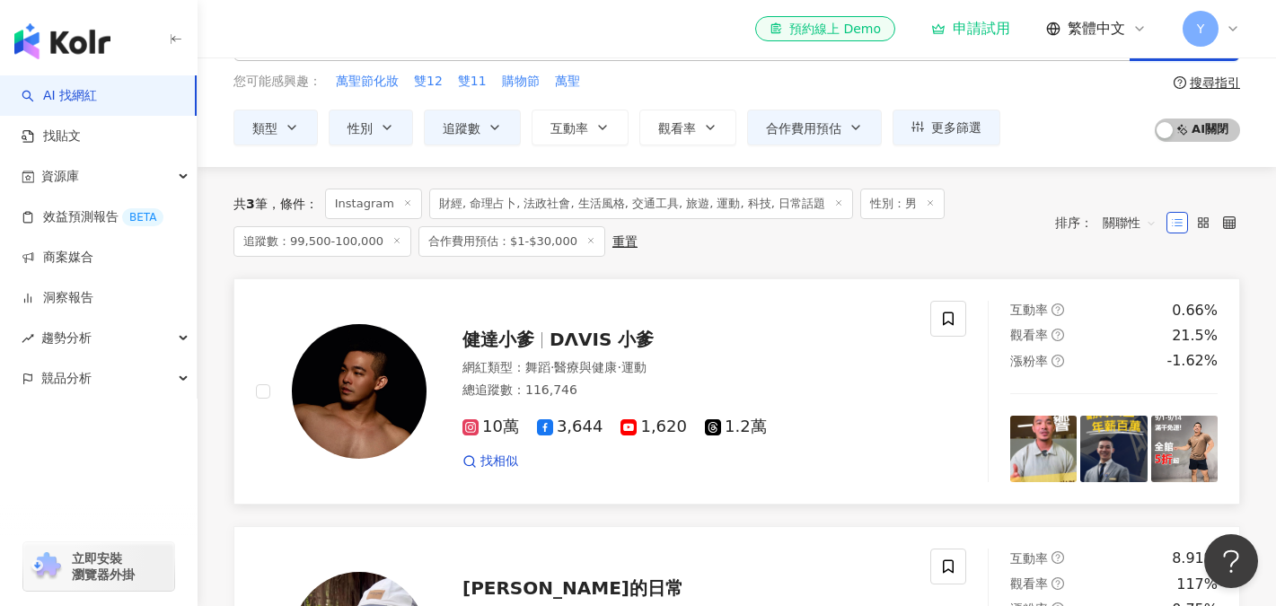
click at [492, 426] on span "10萬" at bounding box center [490, 426] width 57 height 19
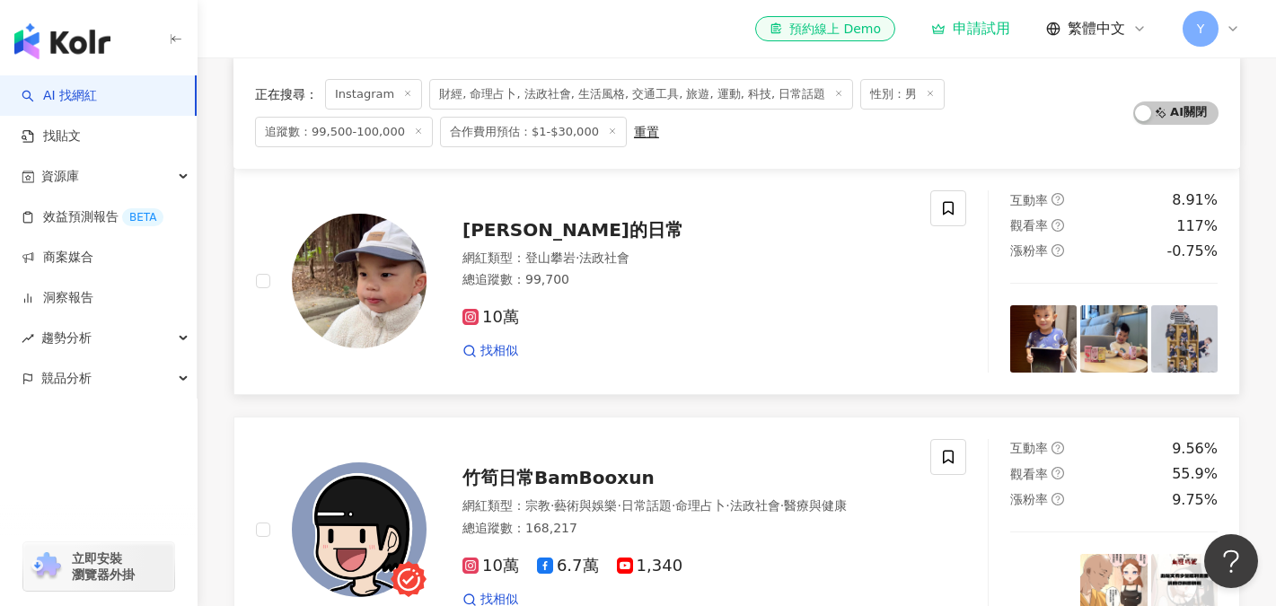
scroll to position [426, 0]
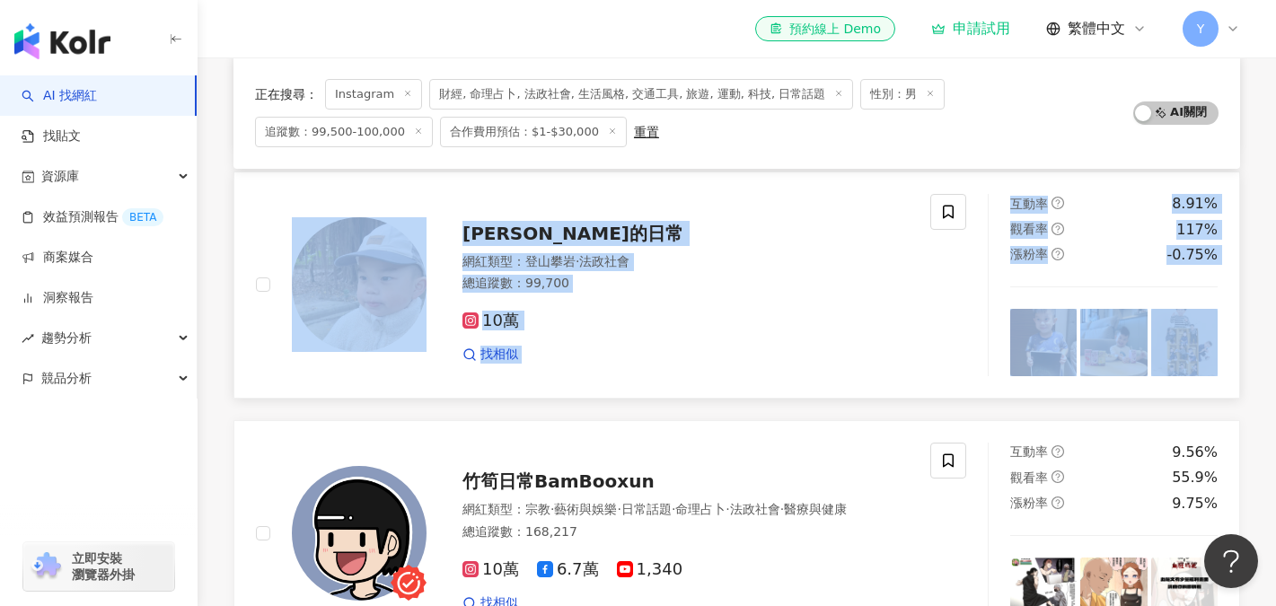
click at [533, 258] on span "登山攀岩" at bounding box center [550, 261] width 50 height 14
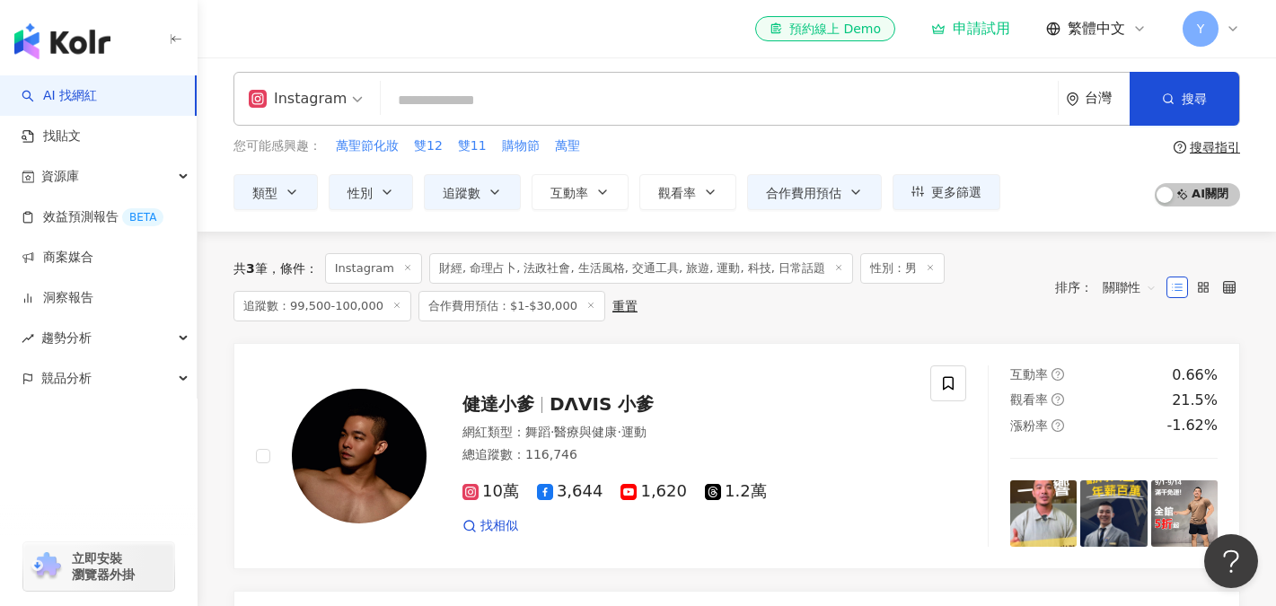
scroll to position [0, 0]
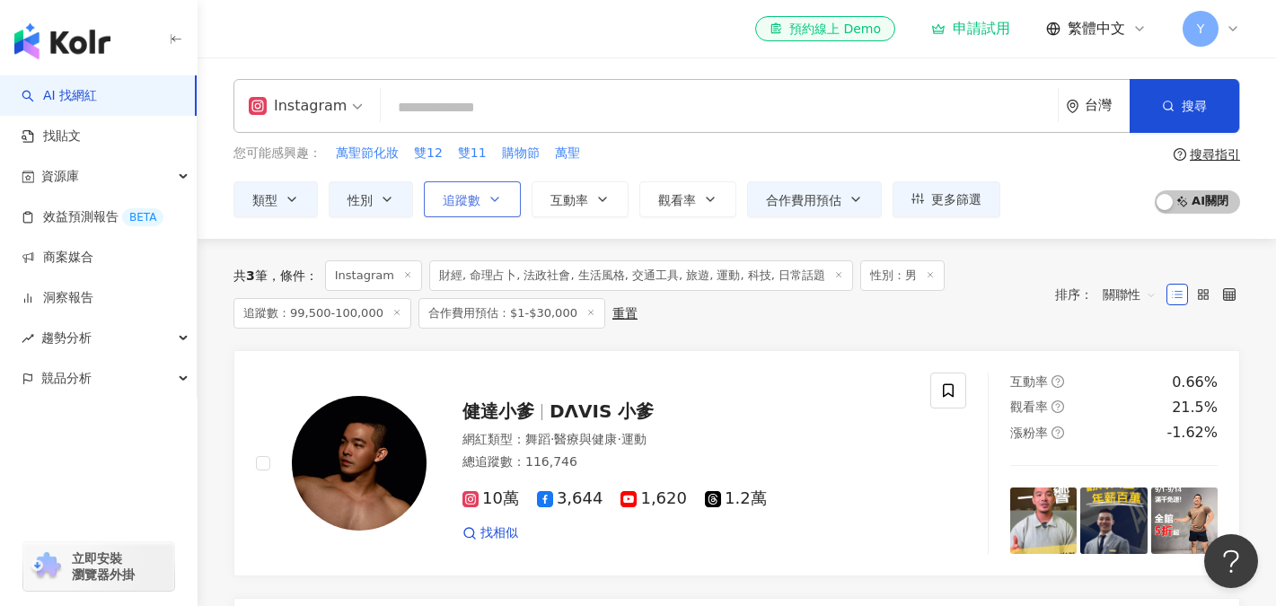
click at [489, 203] on icon "button" at bounding box center [495, 199] width 14 height 14
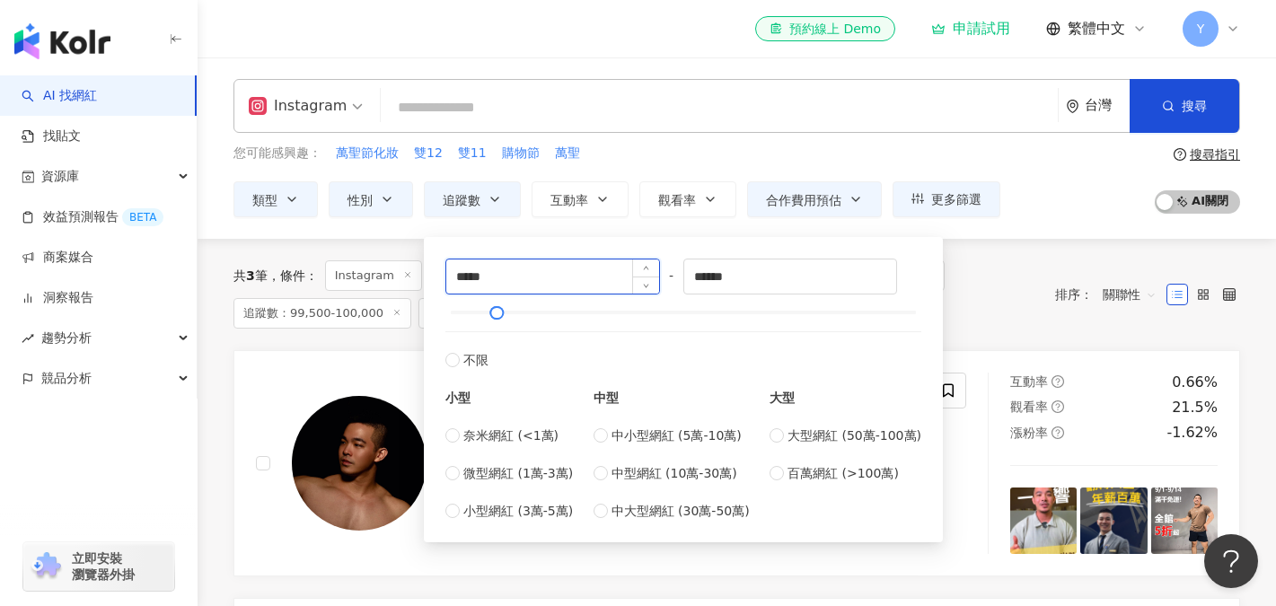
click at [475, 274] on input "*****" at bounding box center [552, 276] width 213 height 34
type input "*****"
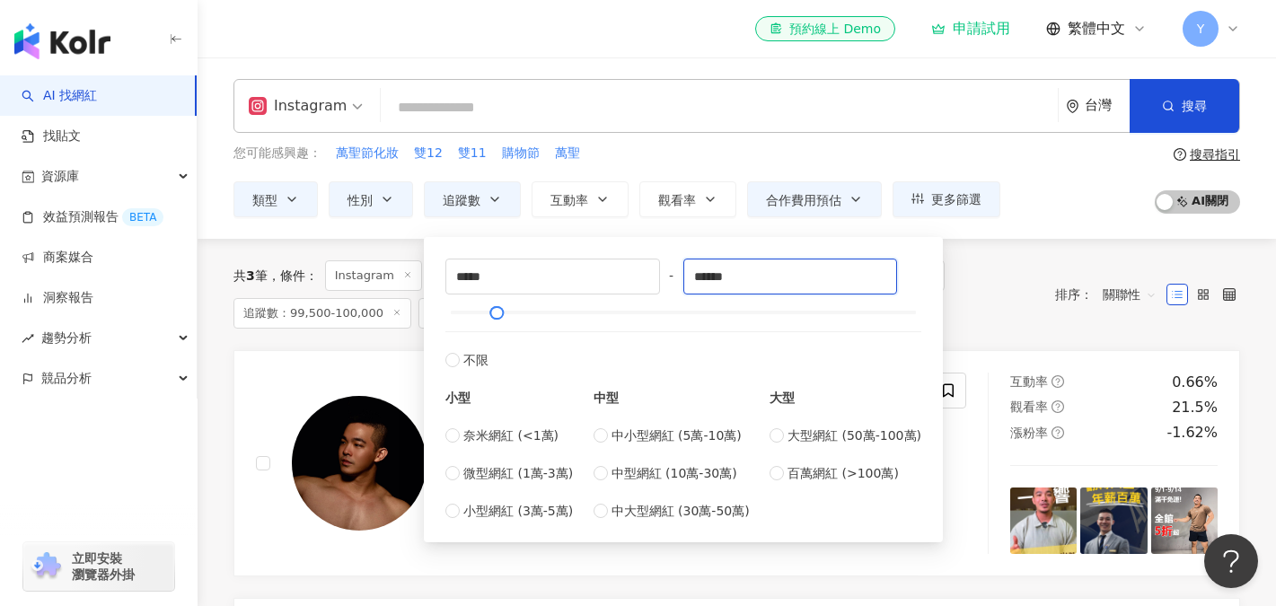
drag, startPoint x: 727, startPoint y: 276, endPoint x: 686, endPoint y: 264, distance: 42.9
click at [687, 264] on div "***** - ****** 不限 小型 奈米網紅 (<1萬) 微型網紅 (1萬-3萬) 小型網紅 (3萬-5萬) 中型 中小型網紅 (5萬-10萬) 中型網…" at bounding box center [683, 390] width 476 height 262
type input "*****"
click at [1015, 314] on div "共 3 筆 條件 ： Instagram 財經, 命理占卜, 法政社會, 生活風格, 交通工具, 旅遊, 運動, 科技, 日常話題 性別：男 追蹤數：99,5…" at bounding box center [635, 294] width 804 height 68
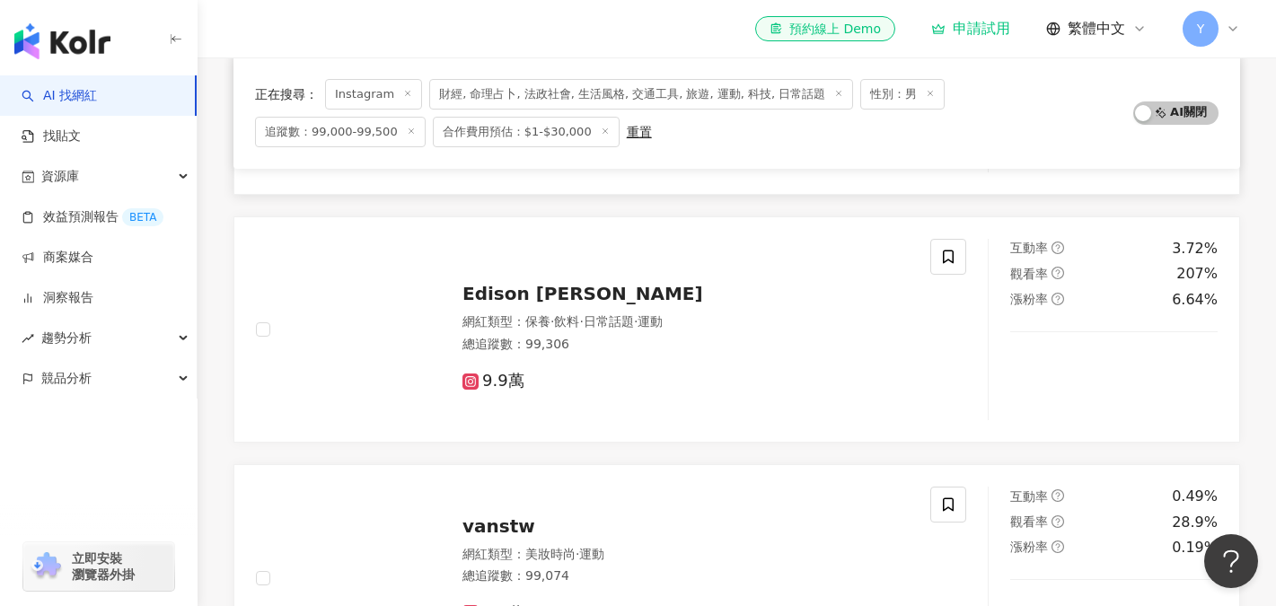
scroll to position [634, 0]
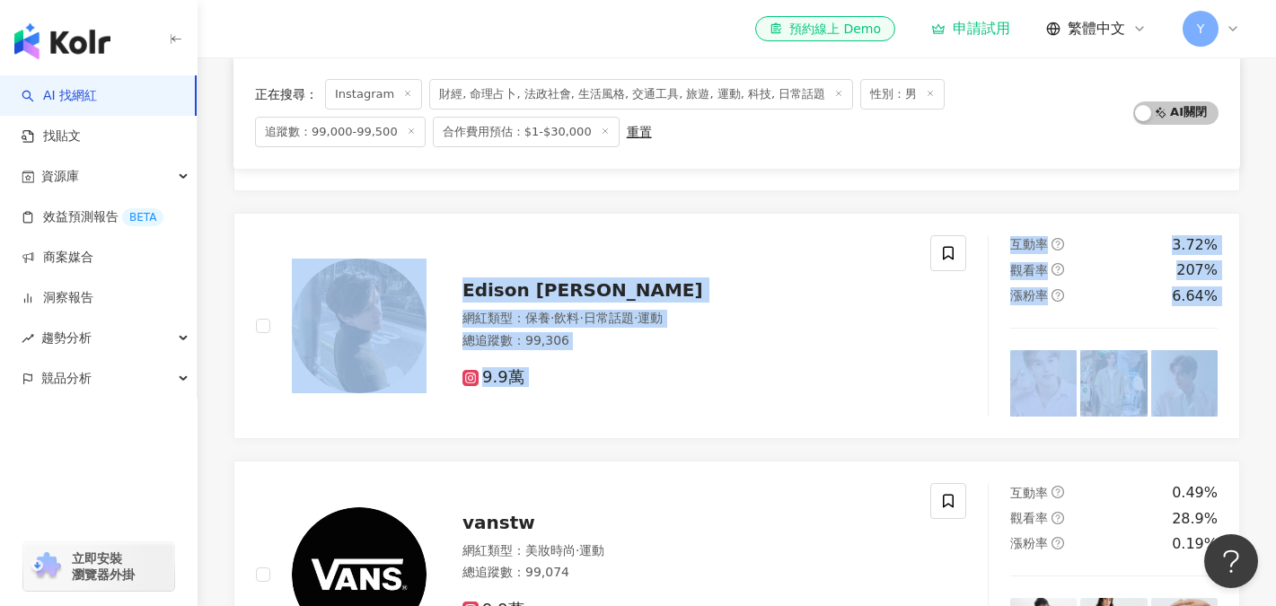
click at [645, 198] on div "doctormeme_tw 網紅類型 ： 感情 · 日常話題 · 教育與學習 · 家庭 · 醫療與健康 總追蹤數 ： 160,448 9.9萬 6.1萬 找相…" at bounding box center [736, 201] width 1006 height 971
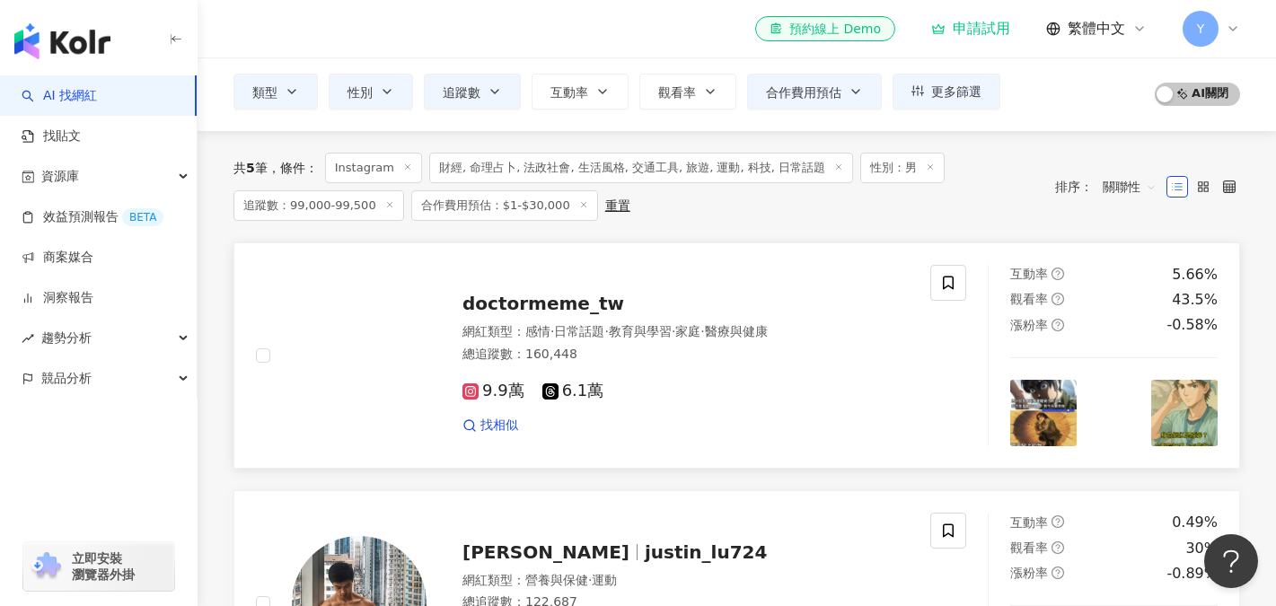
scroll to position [0, 0]
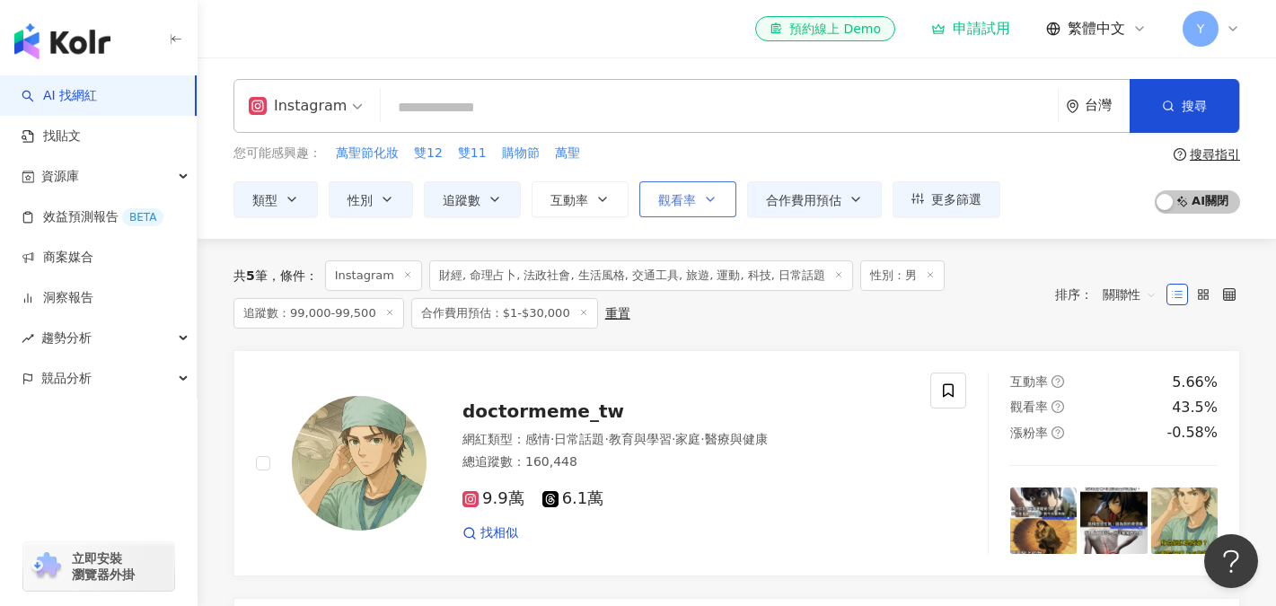
click at [681, 198] on span "觀看率" at bounding box center [677, 200] width 38 height 14
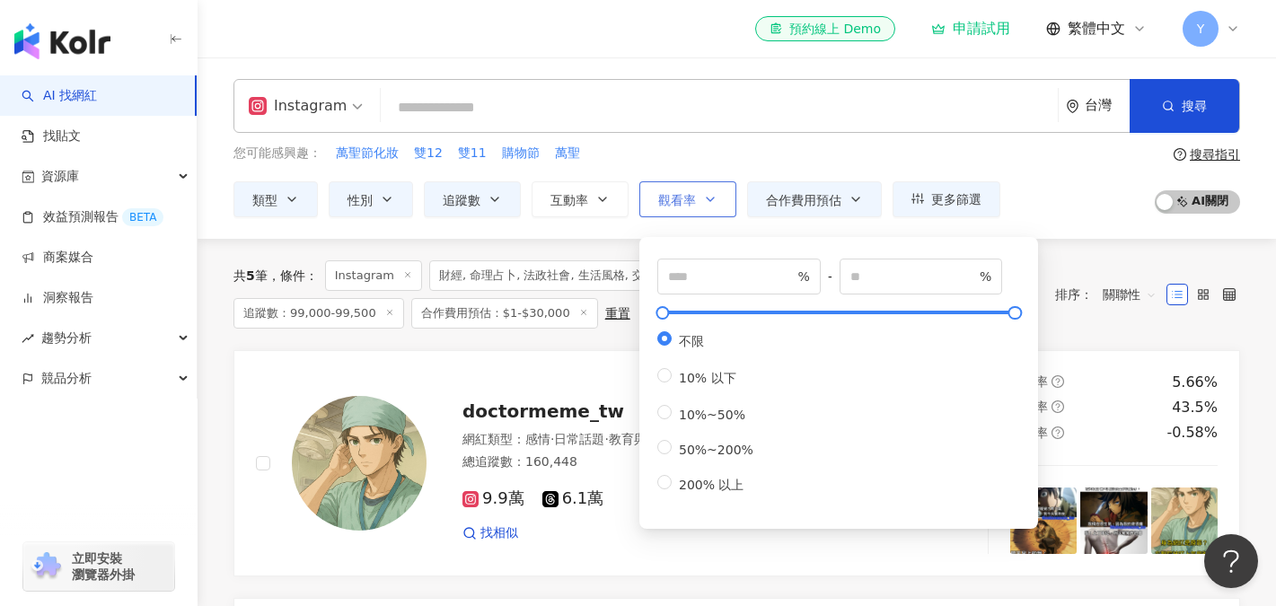
click at [681, 198] on span "觀看率" at bounding box center [677, 200] width 38 height 14
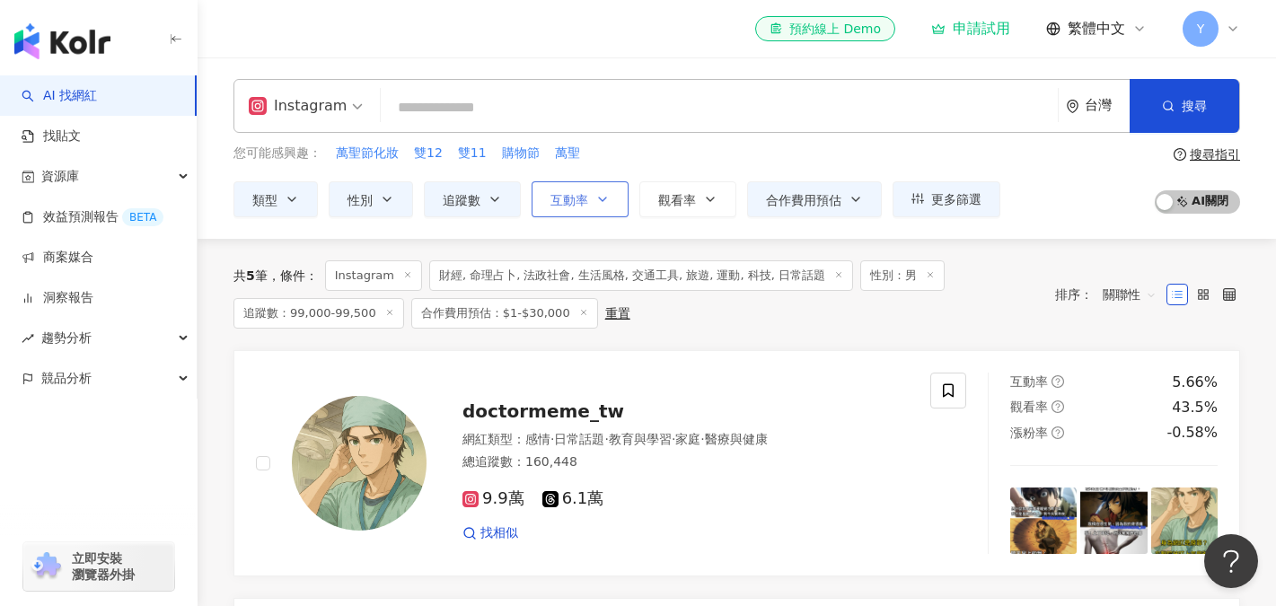
click at [593, 201] on button "互動率" at bounding box center [580, 199] width 97 height 36
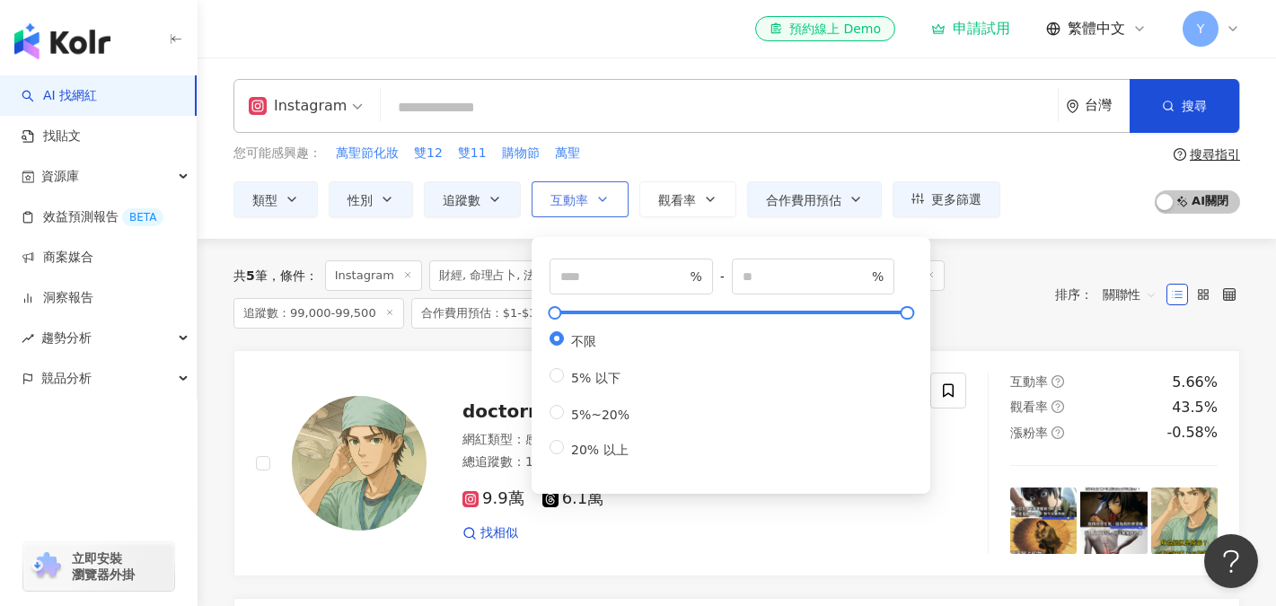
click at [593, 201] on button "互動率" at bounding box center [580, 199] width 97 height 36
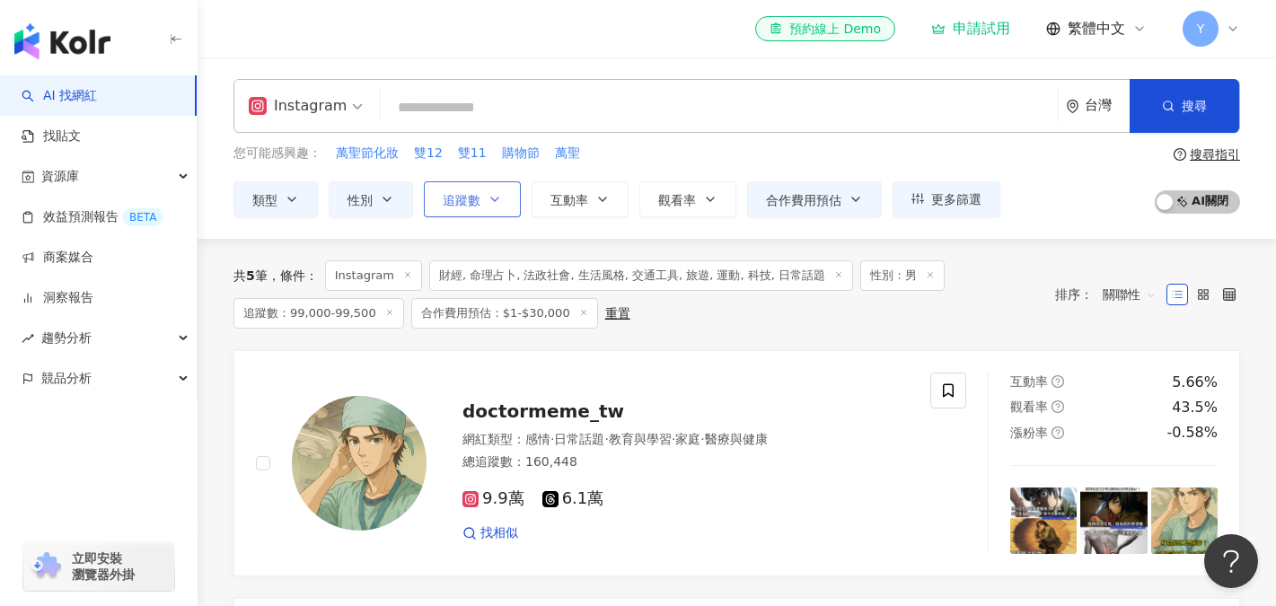
click at [481, 200] on button "追蹤數" at bounding box center [472, 199] width 97 height 36
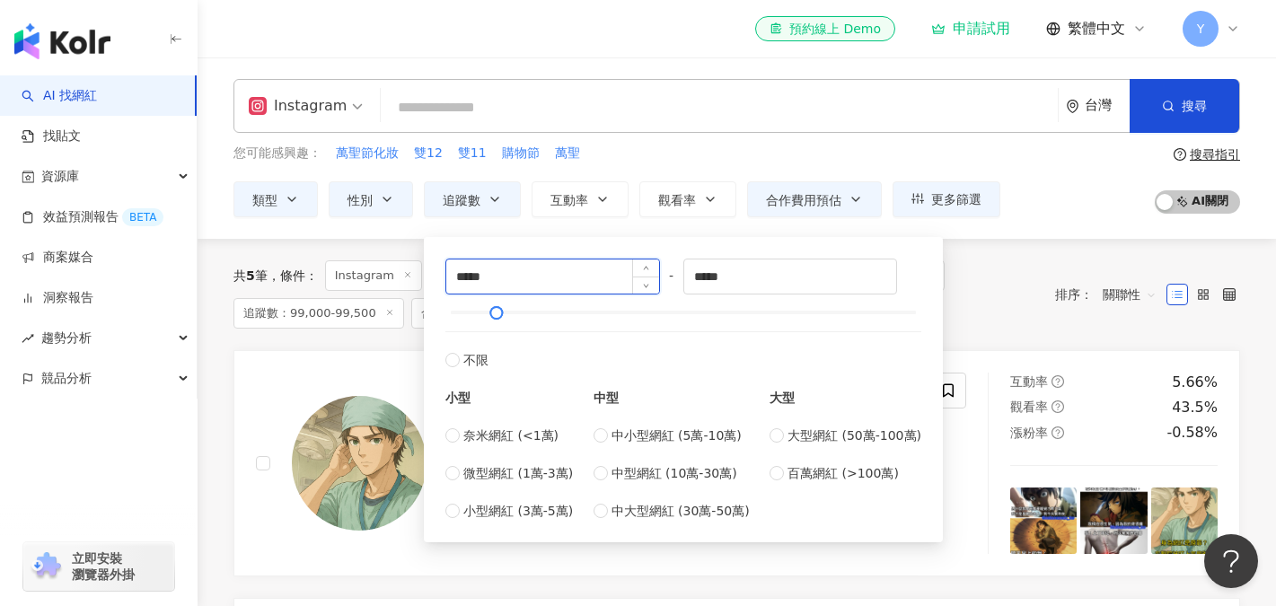
click at [470, 281] on input "*****" at bounding box center [552, 276] width 213 height 34
click at [477, 278] on input "*****" at bounding box center [552, 276] width 213 height 34
type input "*****"
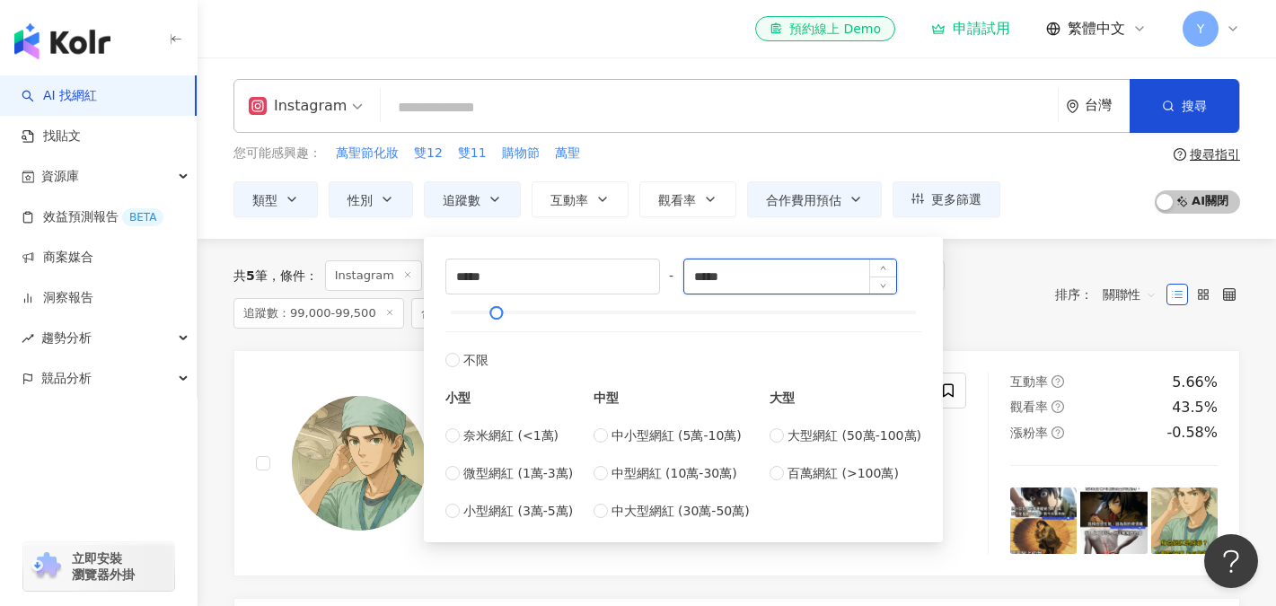
click at [725, 276] on input "*****" at bounding box center [790, 276] width 213 height 34
type input "*****"
click at [1037, 272] on div "共 5 筆 條件 ： Instagram 財經, 命理占卜, 法政社會, 生活風格, 交通工具, 旅遊, 運動, 科技, 日常話題 性別：男 追蹤數：99,0…" at bounding box center [736, 294] width 1006 height 68
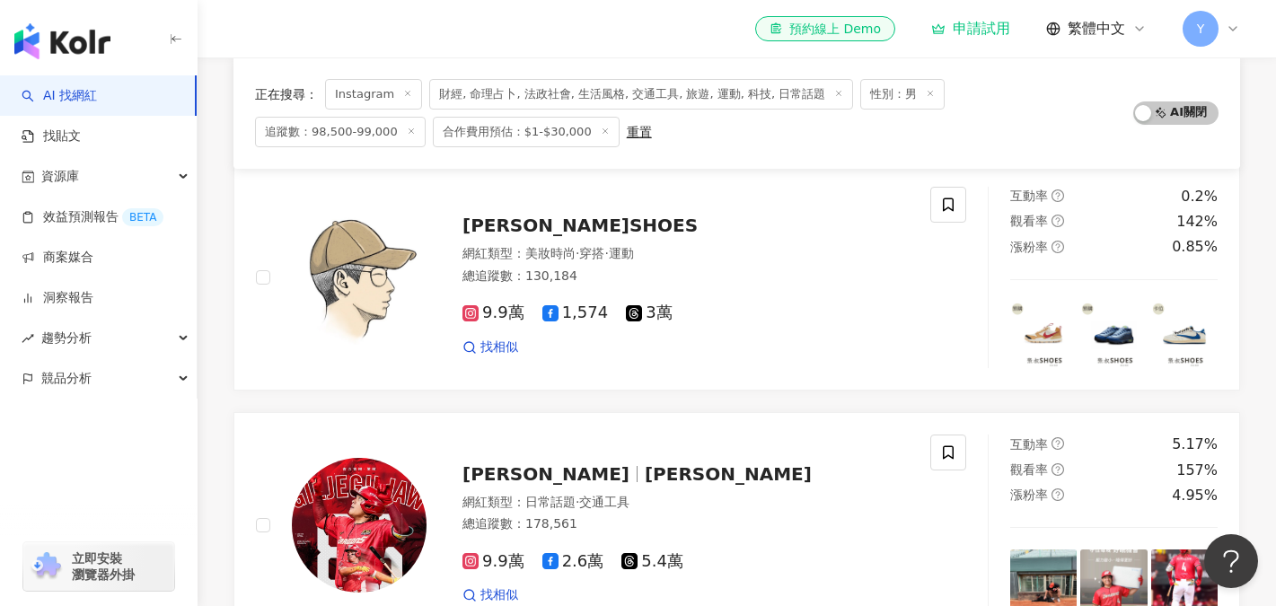
scroll to position [182, 0]
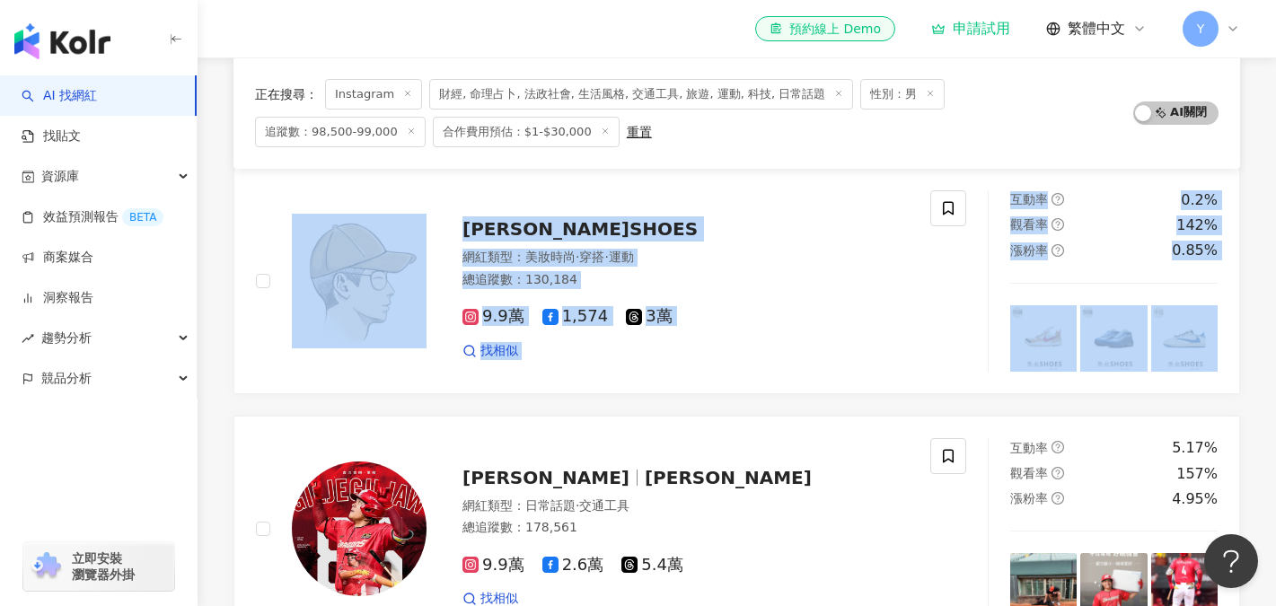
click at [725, 400] on div "張叔SHOES 網紅類型 ： 美妝時尚 · 穿搭 · 運動 總追蹤數 ： 130,184 9.9萬 1,574 3萬 找相似 互動率 0.2% 觀看率 142…" at bounding box center [736, 530] width 1006 height 724
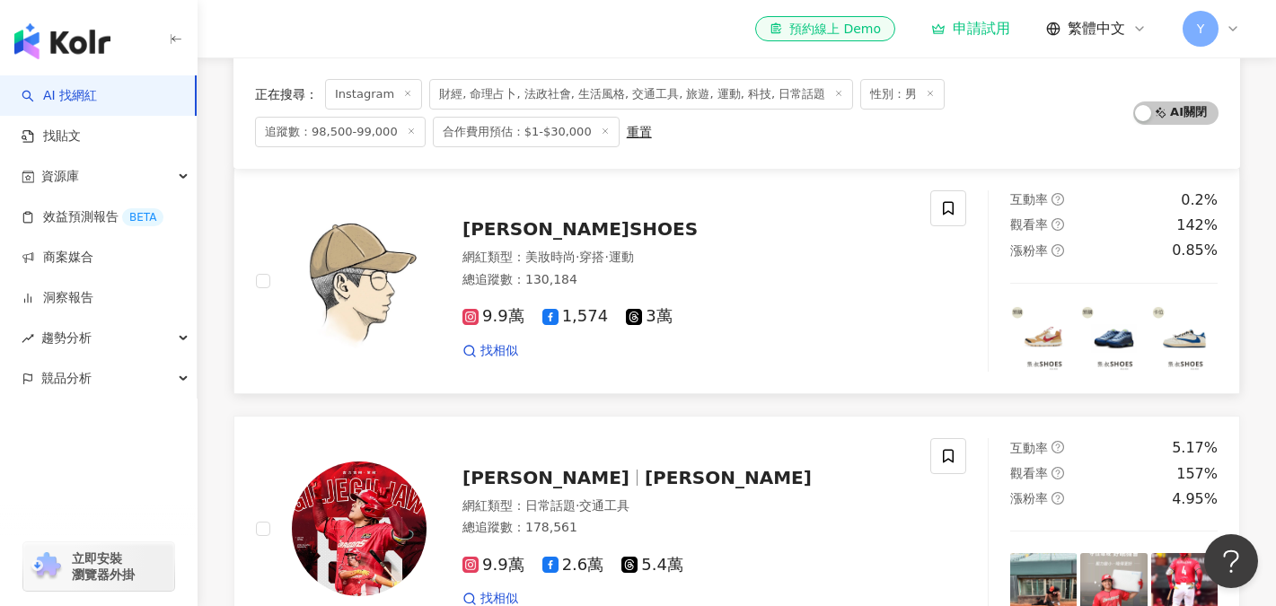
click at [470, 317] on icon at bounding box center [471, 317] width 4 height 4
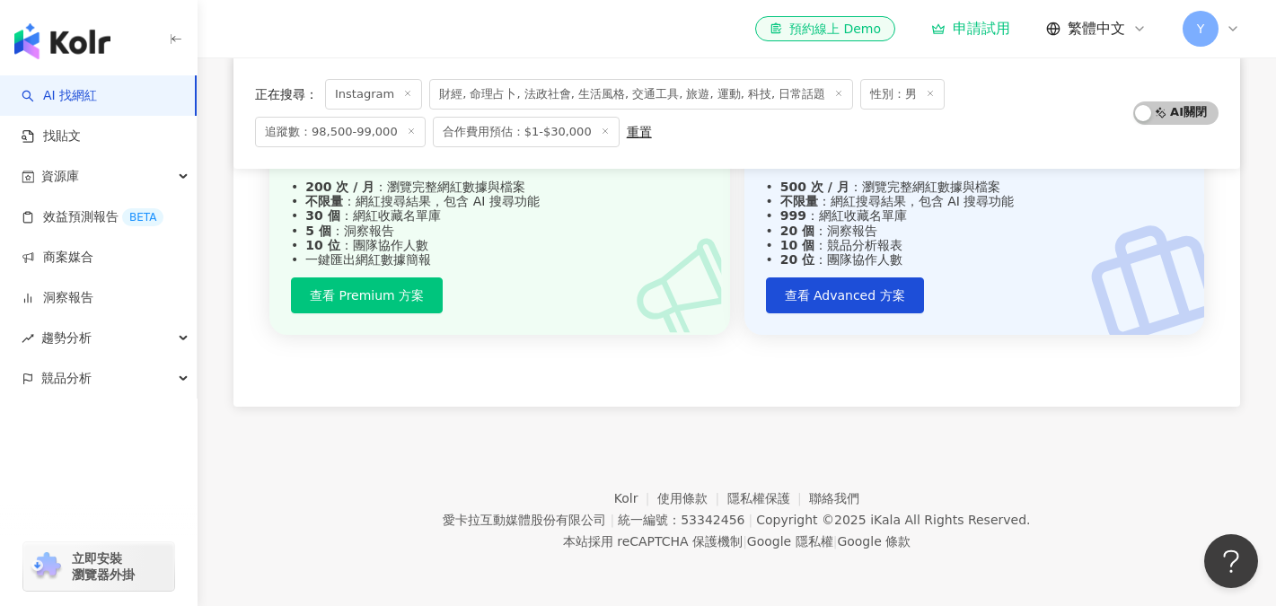
scroll to position [0, 0]
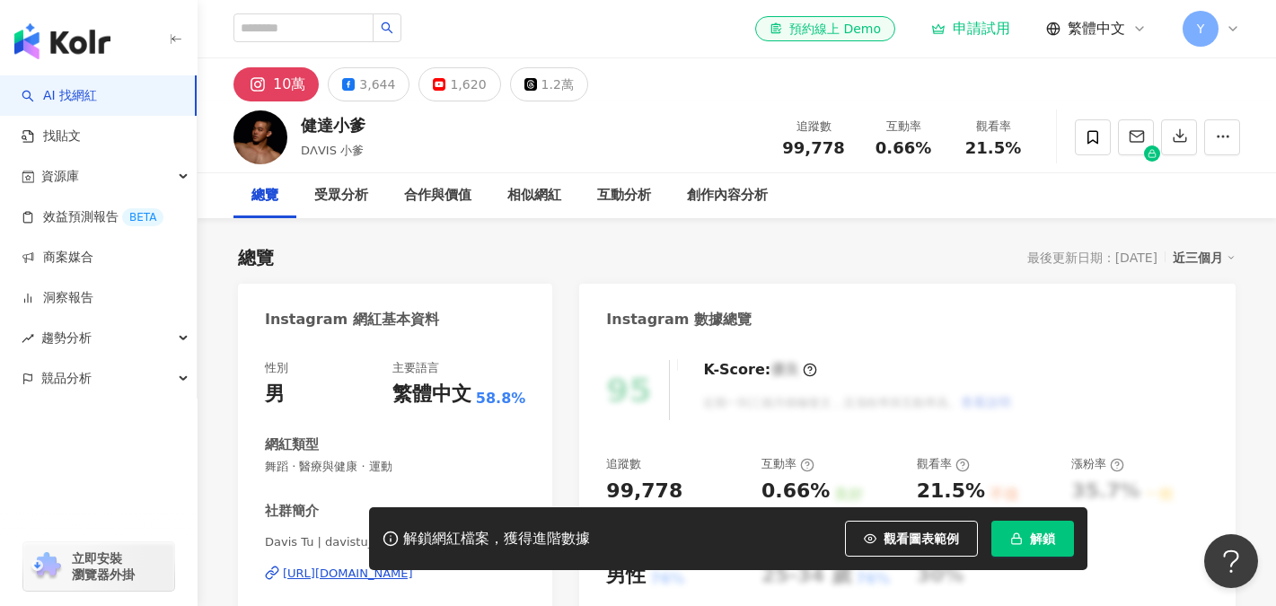
click at [256, 82] on rect at bounding box center [258, 84] width 17 height 16
click at [270, 90] on button "10萬" at bounding box center [275, 84] width 85 height 34
click at [271, 90] on button "10萬" at bounding box center [275, 84] width 85 height 34
click at [603, 136] on div "健達小爹 DΛVIS 小爹 追蹤數 99,778 互動率 0.66% 觀看率 21.5%" at bounding box center [737, 136] width 1078 height 71
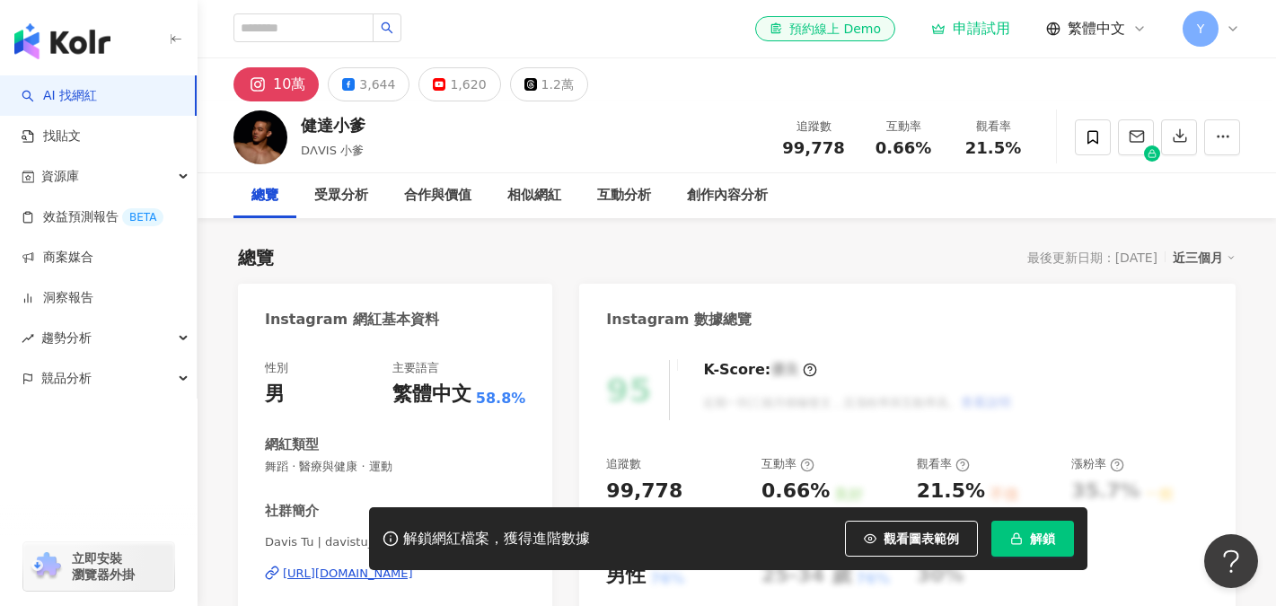
click at [292, 87] on div "10萬" at bounding box center [289, 84] width 32 height 25
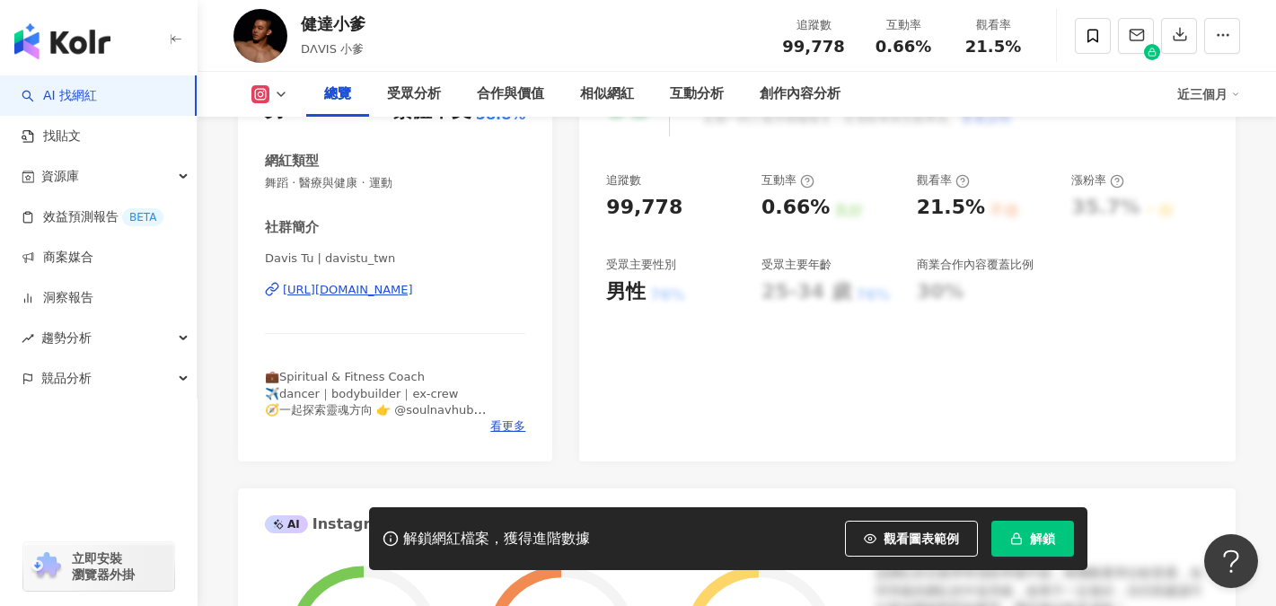
scroll to position [94, 0]
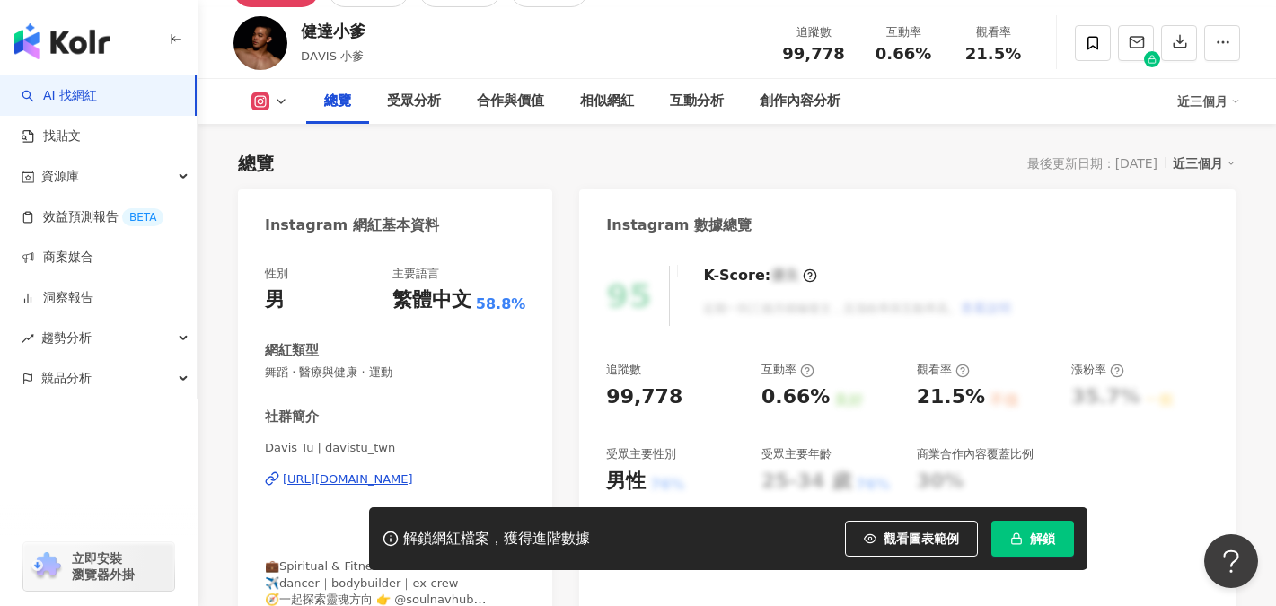
click at [407, 479] on div "https://www.instagram.com/davistu_twn/" at bounding box center [348, 479] width 130 height 16
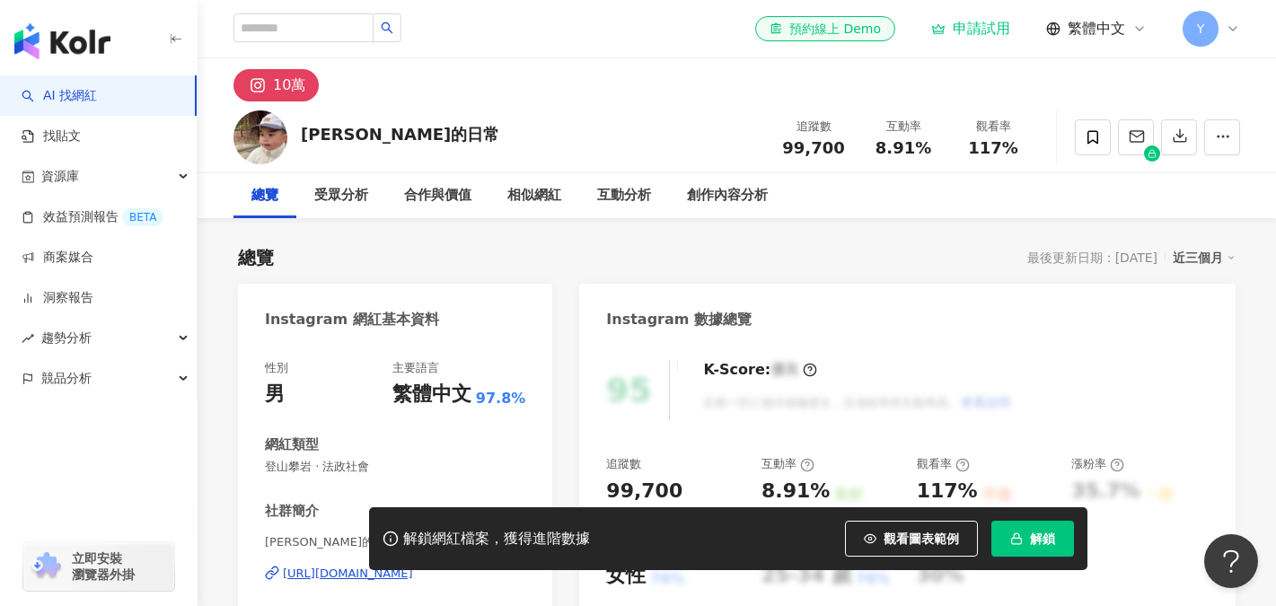
scroll to position [112, 0]
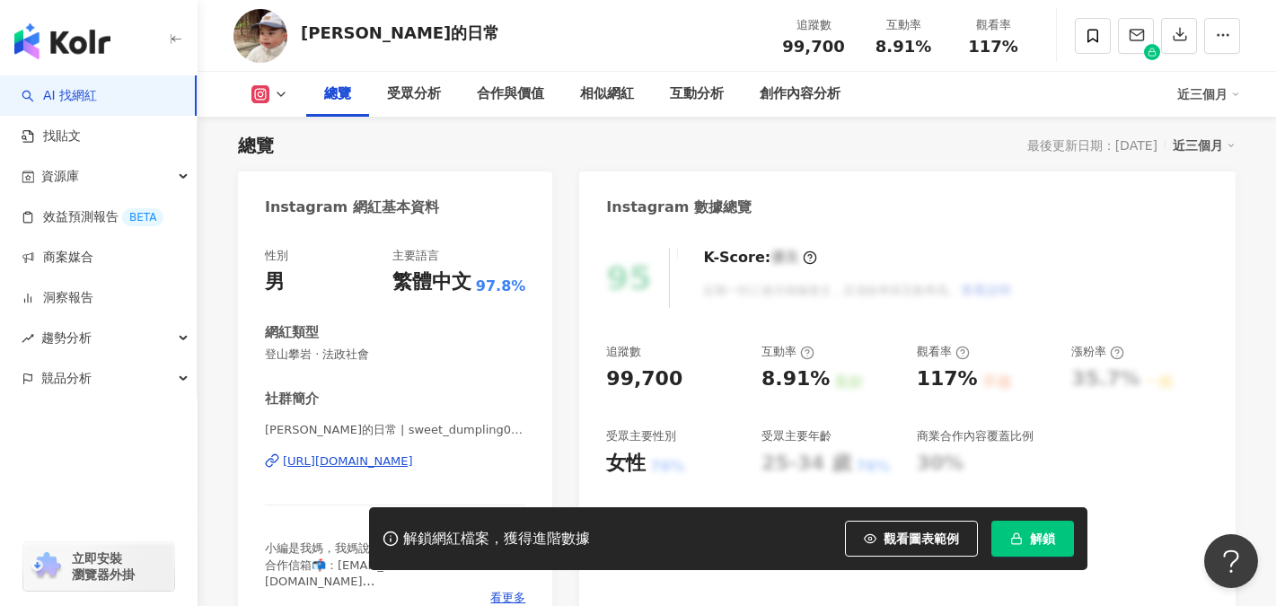
click at [396, 461] on div "https://www.instagram.com/sweet_dumpling0621/" at bounding box center [348, 461] width 130 height 16
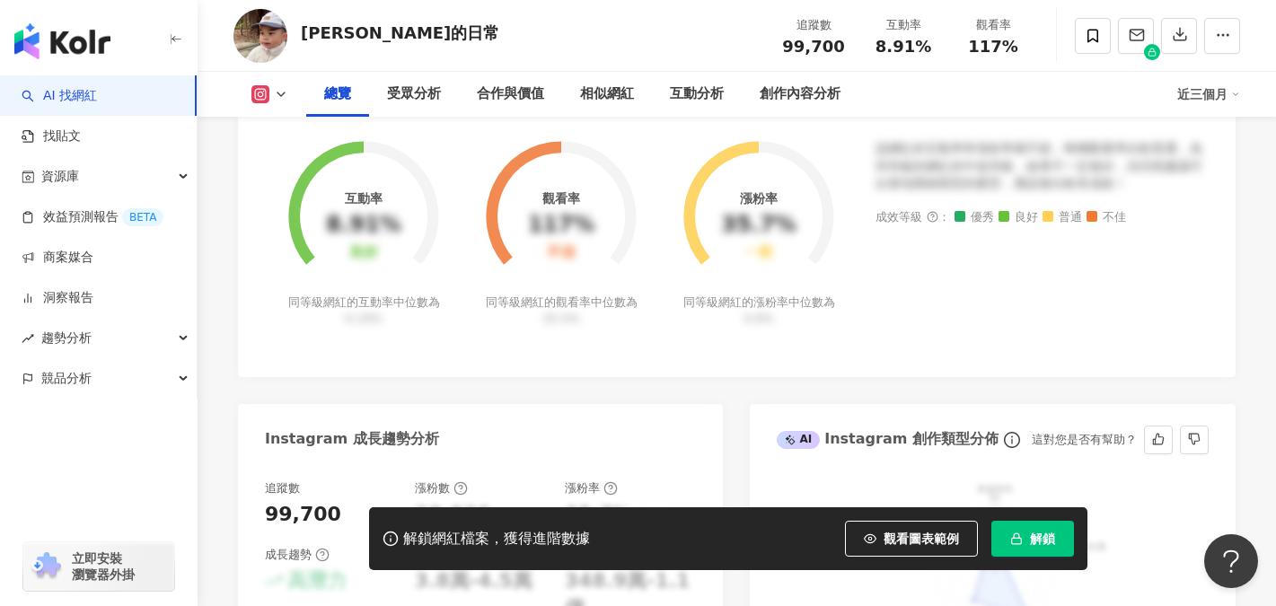
scroll to position [449, 0]
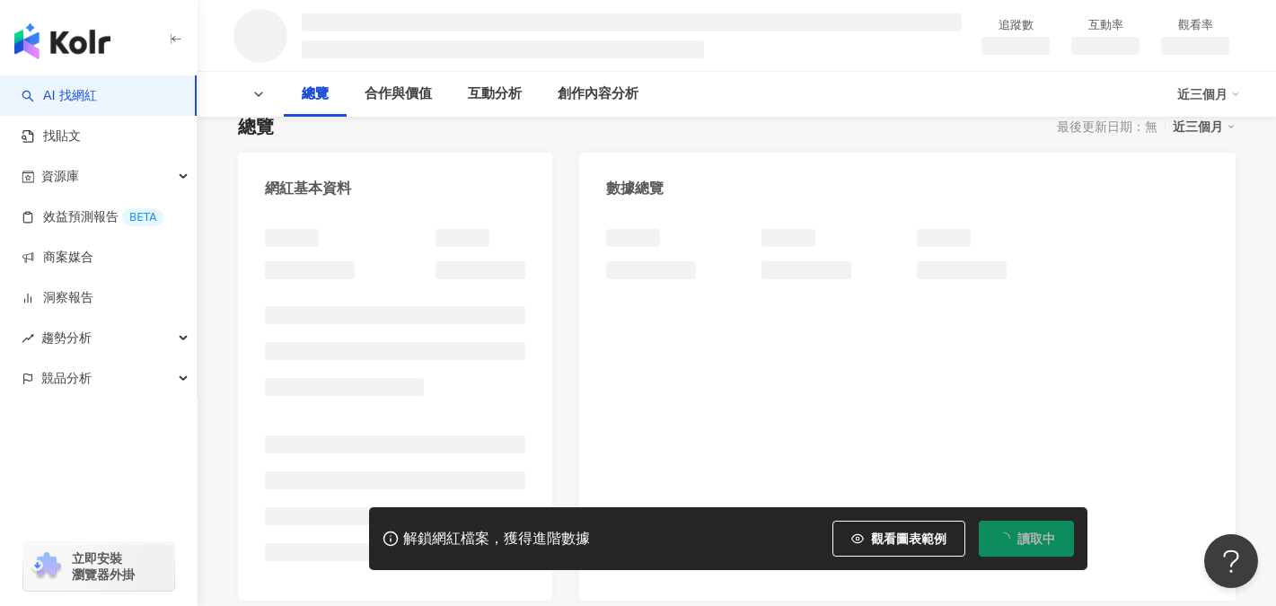
scroll to position [389, 0]
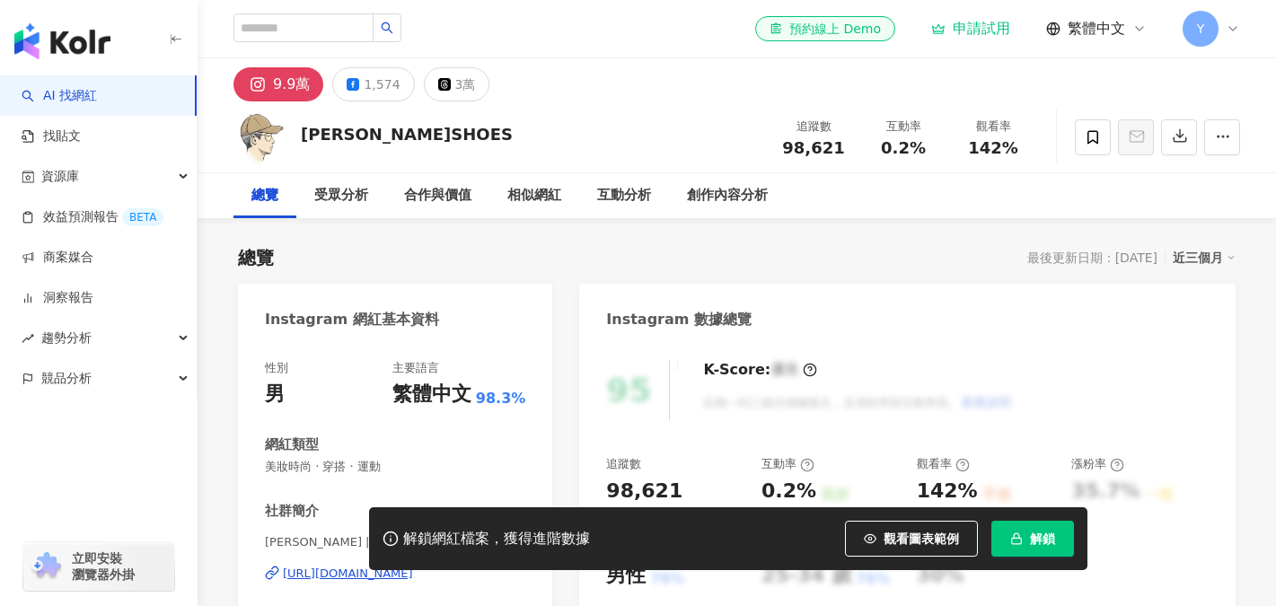
scroll to position [312, 0]
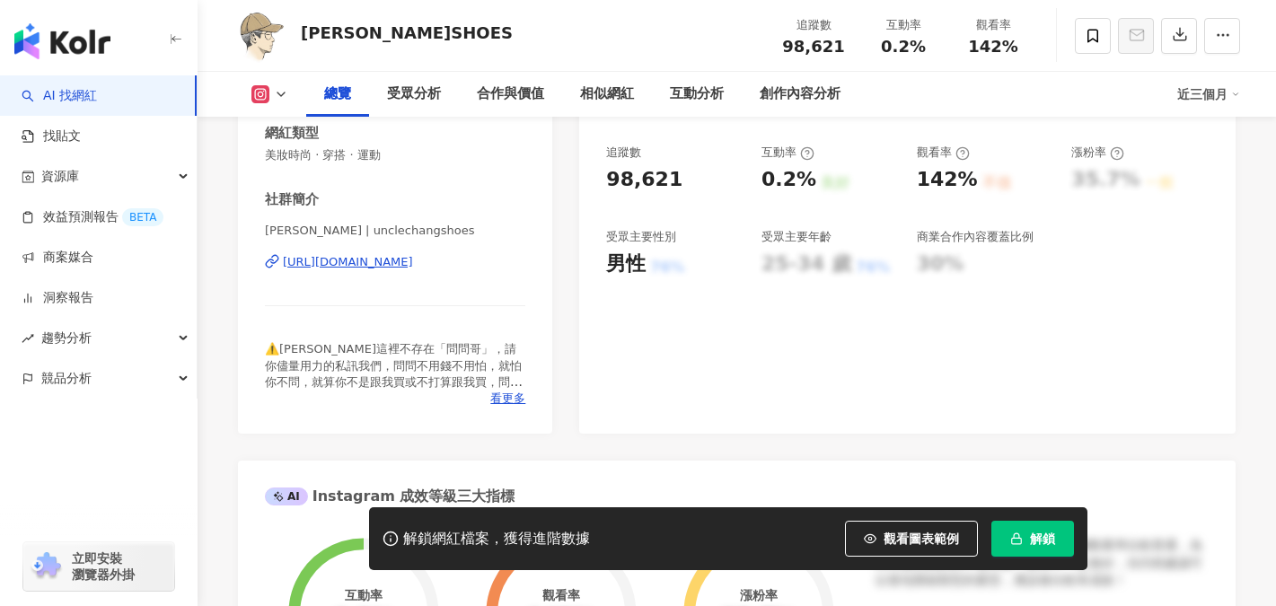
click at [413, 265] on div "[URL][DOMAIN_NAME]" at bounding box center [348, 262] width 130 height 16
